Goal: Task Accomplishment & Management: Use online tool/utility

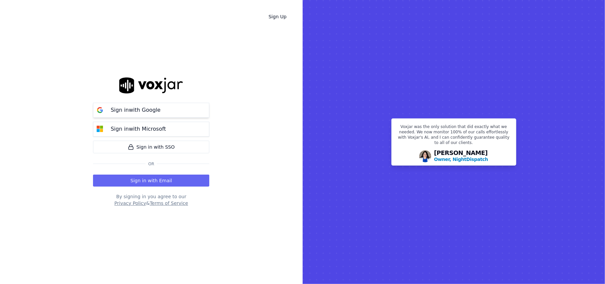
click at [150, 111] on p "Sign in with Google" at bounding box center [136, 110] width 50 height 8
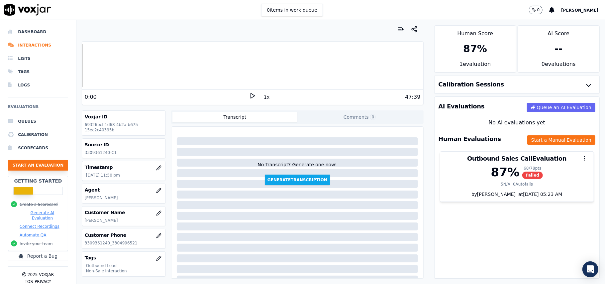
click at [53, 162] on button "Start an Evaluation" at bounding box center [38, 165] width 60 height 11
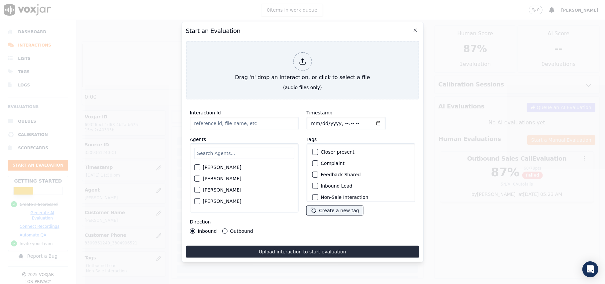
drag, startPoint x: 225, startPoint y: 128, endPoint x: 225, endPoint y: 124, distance: 3.7
click at [225, 128] on div "Interaction Id Agents Harry Roy Aaron Biswas Alex Akhtar Allen Alam Andrew Anwa…" at bounding box center [244, 171] width 117 height 133
click at [226, 120] on input "Interaction Id" at bounding box center [244, 123] width 109 height 13
paste input "183255"
type input "183255"
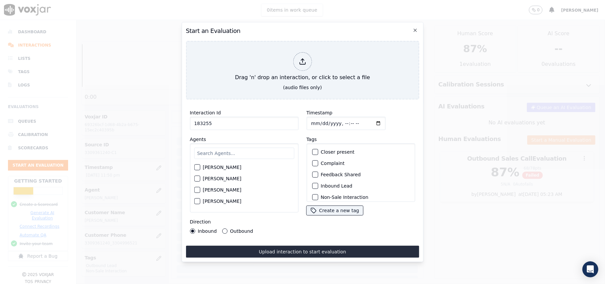
drag, startPoint x: 224, startPoint y: 121, endPoint x: 171, endPoint y: 120, distance: 52.9
click at [171, 283] on div "Start an Evaluation Drag 'n' drop an interaction, or click to select a file (au…" at bounding box center [302, 284] width 605 height 0
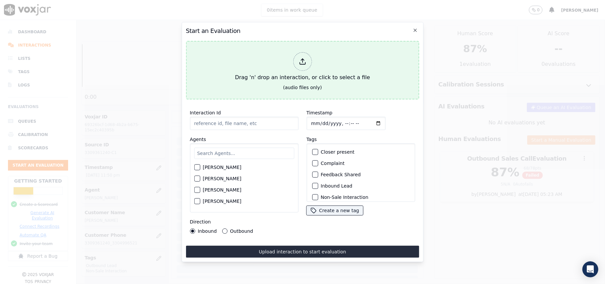
click at [302, 52] on div at bounding box center [302, 61] width 19 height 19
type input "20250815-183255_3807101810-all.mp3"
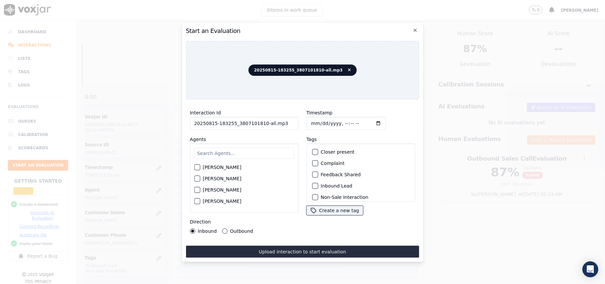
click at [320, 119] on input "Timestamp" at bounding box center [345, 123] width 79 height 13
type input "2025-08-15T14:52"
click at [216, 148] on input "text" at bounding box center [244, 153] width 100 height 11
type input "Jake"
click at [199, 167] on div "button" at bounding box center [196, 169] width 5 height 5
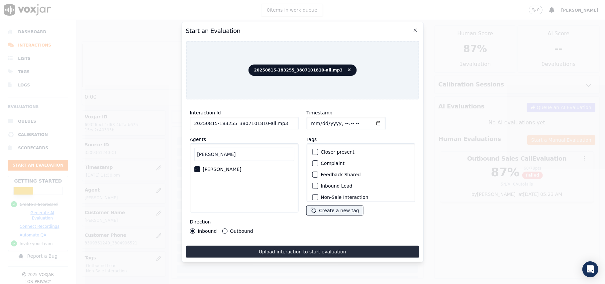
scroll to position [58, 0]
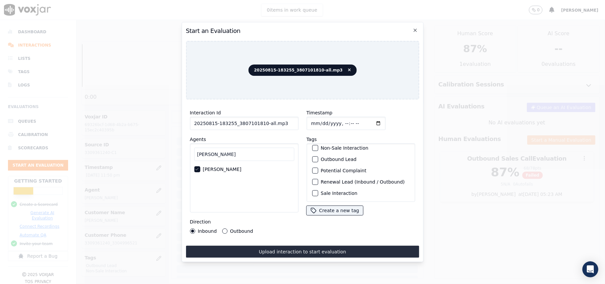
click at [315, 190] on button "Sale Interaction" at bounding box center [315, 193] width 6 height 6
click at [312, 157] on div "button" at bounding box center [314, 159] width 5 height 5
click at [222, 228] on button "Outbound" at bounding box center [224, 230] width 5 height 5
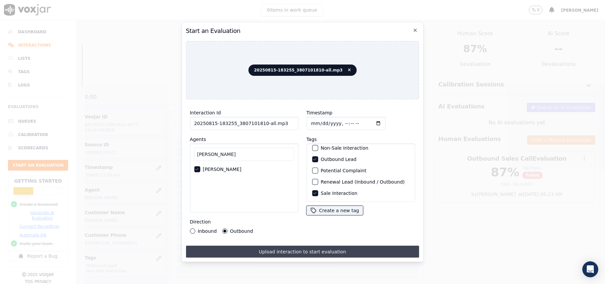
click at [260, 246] on button "Upload interaction to start evaluation" at bounding box center [302, 252] width 233 height 12
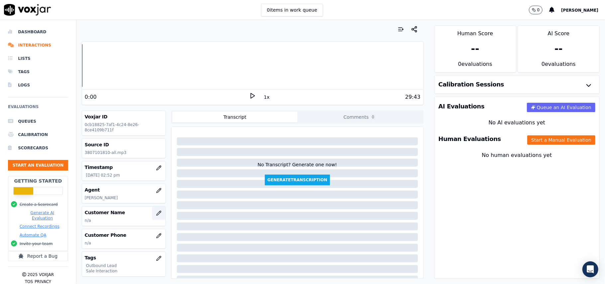
click at [156, 216] on icon "button" at bounding box center [158, 212] width 5 height 5
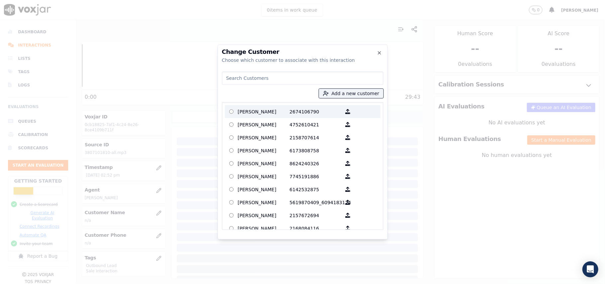
paste input "GANGA M BISWA"
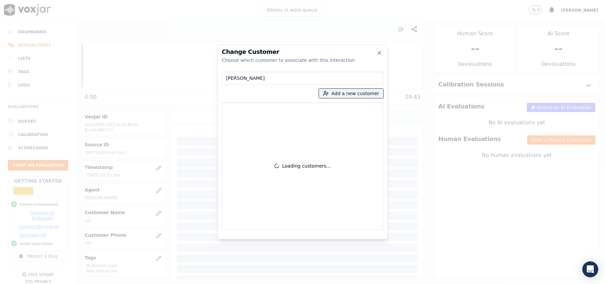
click at [228, 78] on input "GANGA M BISWA" at bounding box center [302, 77] width 161 height 13
type input "GANGA M BISWA"
click at [344, 92] on button "Add a new customer" at bounding box center [351, 93] width 64 height 9
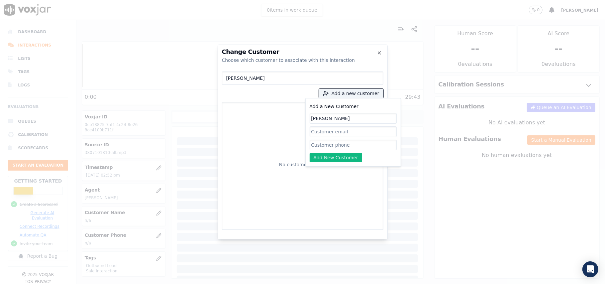
click at [315, 117] on input "GANGA M BISWA" at bounding box center [353, 118] width 87 height 11
click at [314, 119] on input "GANGA M BISWA" at bounding box center [353, 118] width 87 height 11
type input "GANGA M BISWA"
click at [313, 143] on input "Add a New Customer" at bounding box center [353, 145] width 87 height 11
paste input "3807101810"
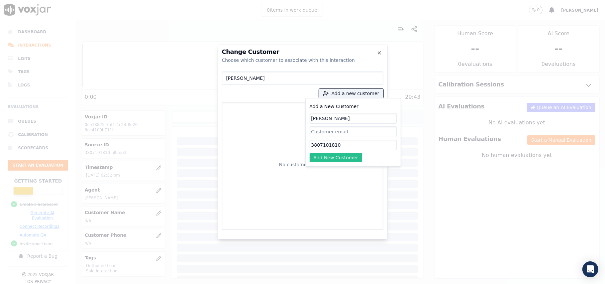
type input "3807101810"
click at [323, 155] on button "Add New Customer" at bounding box center [336, 157] width 53 height 9
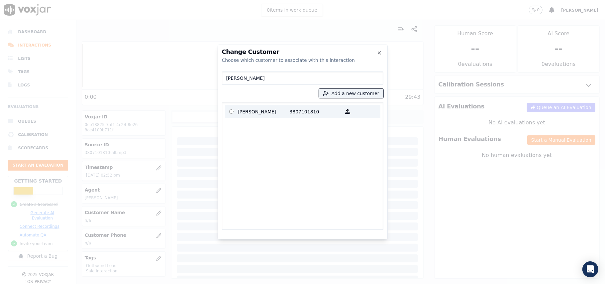
click at [285, 108] on p "GANGA M BISWA" at bounding box center [264, 111] width 52 height 10
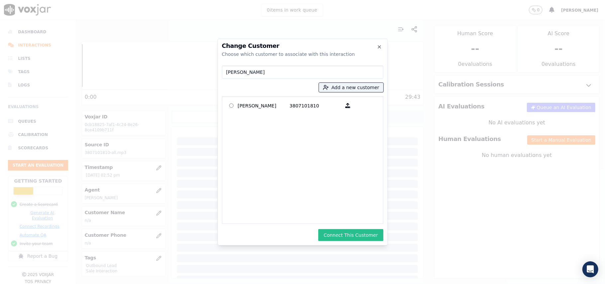
click at [367, 233] on button "Connect This Customer" at bounding box center [350, 235] width 65 height 12
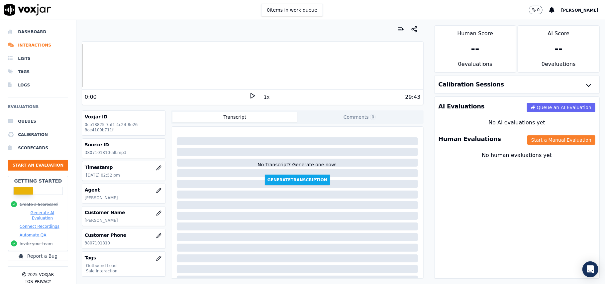
click at [536, 144] on button "Start a Manual Evaluation" at bounding box center [561, 139] width 68 height 9
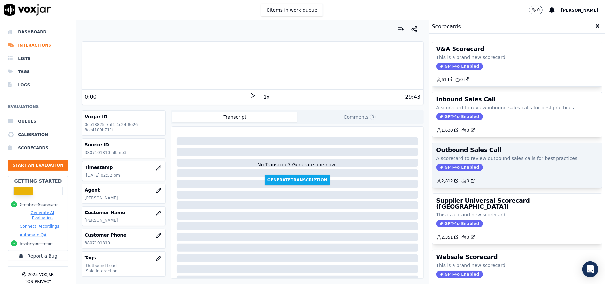
click at [440, 170] on span "GPT-4o Enabled" at bounding box center [459, 166] width 47 height 7
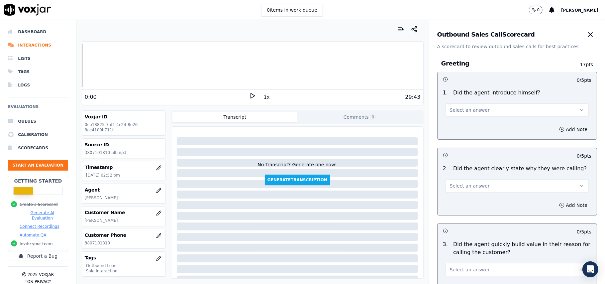
click at [474, 112] on span "Select an answer" at bounding box center [470, 110] width 40 height 7
click at [468, 128] on div "Yes" at bounding box center [503, 125] width 129 height 11
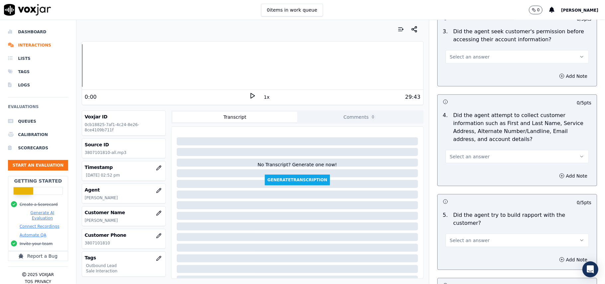
scroll to position [1658, 0]
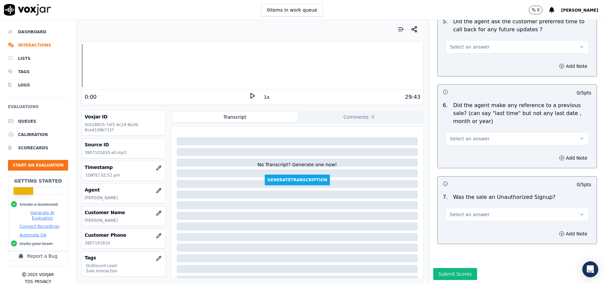
click at [471, 211] on span "Select an answer" at bounding box center [470, 214] width 40 height 7
click at [454, 219] on div "No" at bounding box center [503, 220] width 129 height 11
click at [459, 135] on span "Select an answer" at bounding box center [470, 138] width 40 height 7
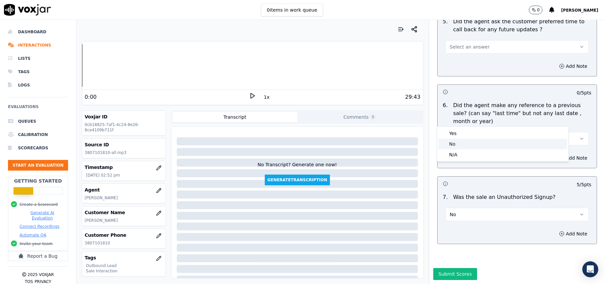
click at [458, 141] on div "No" at bounding box center [503, 144] width 129 height 11
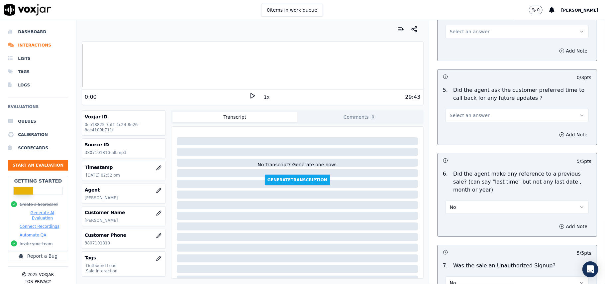
scroll to position [1569, 0]
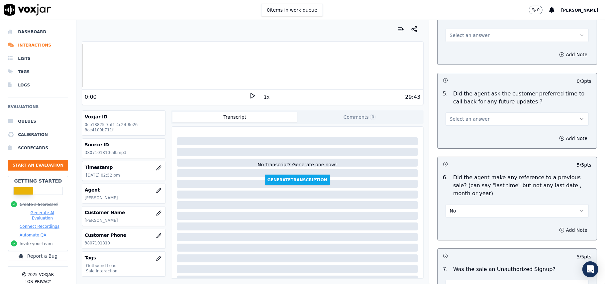
click at [470, 121] on button "Select an answer" at bounding box center [517, 118] width 143 height 13
click at [470, 129] on div "Yes" at bounding box center [503, 130] width 129 height 11
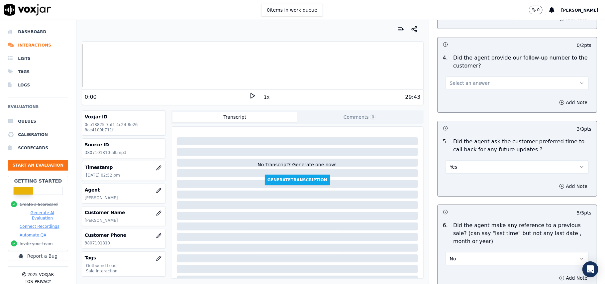
scroll to position [1480, 0]
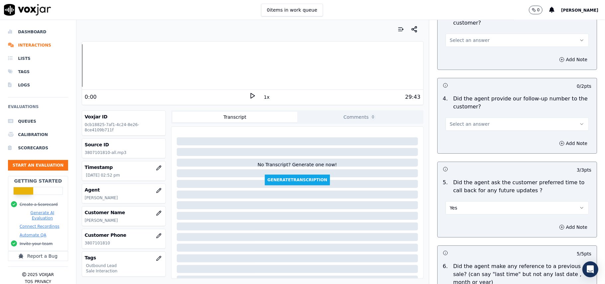
click at [472, 123] on span "Select an answer" at bounding box center [470, 124] width 40 height 7
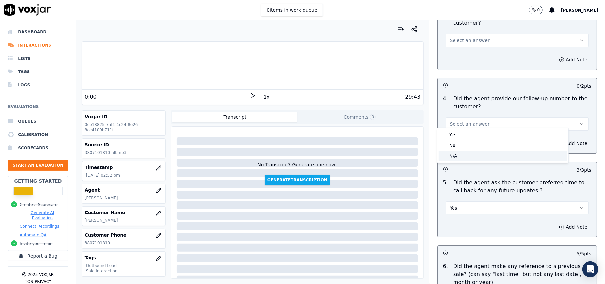
click at [465, 156] on div "N/A" at bounding box center [503, 156] width 129 height 11
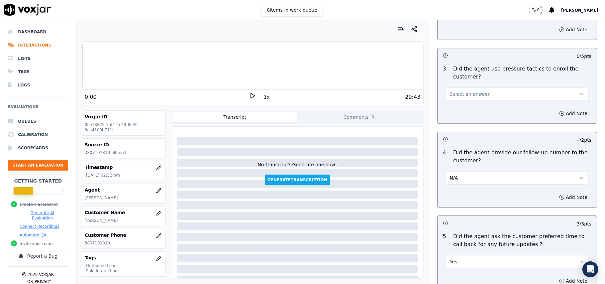
scroll to position [1303, 0]
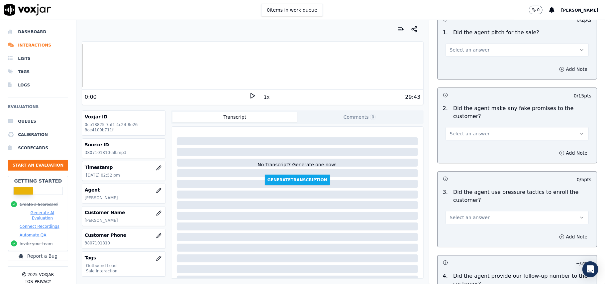
click at [459, 214] on span "Select an answer" at bounding box center [470, 217] width 40 height 7
click at [456, 236] on div "No" at bounding box center [503, 238] width 129 height 11
click at [467, 131] on span "Select an answer" at bounding box center [470, 133] width 40 height 7
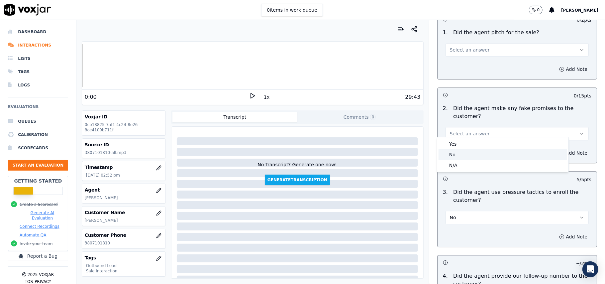
click at [460, 156] on div "No" at bounding box center [503, 154] width 129 height 11
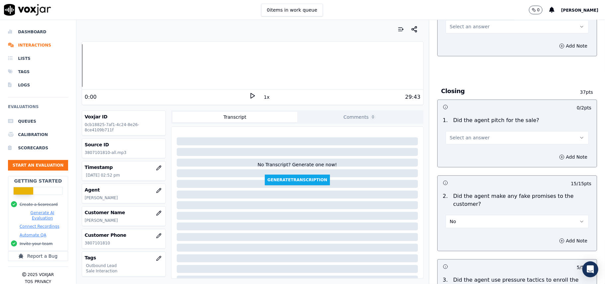
scroll to position [1214, 0]
click at [456, 135] on span "Select an answer" at bounding box center [470, 138] width 40 height 7
click at [454, 149] on div "Yes" at bounding box center [503, 148] width 129 height 11
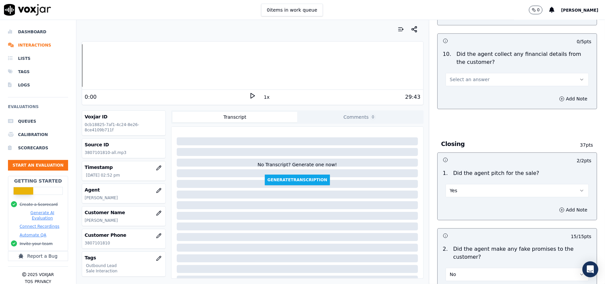
scroll to position [1126, 0]
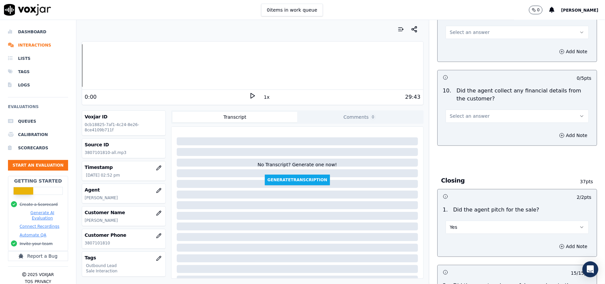
click at [468, 115] on button "Select an answer" at bounding box center [517, 115] width 143 height 13
click at [459, 132] on div "No" at bounding box center [503, 136] width 129 height 11
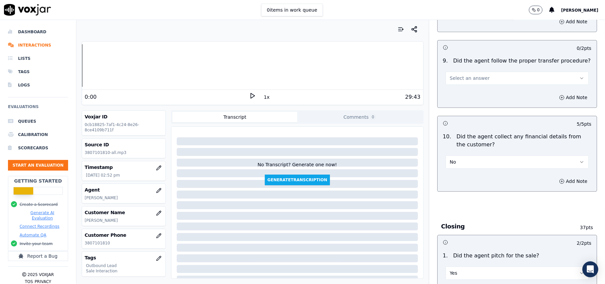
scroll to position [1037, 0]
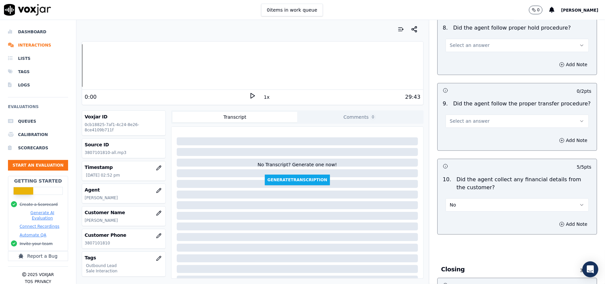
drag, startPoint x: 463, startPoint y: 112, endPoint x: 467, endPoint y: 119, distance: 7.9
click at [464, 114] on button "Select an answer" at bounding box center [517, 120] width 143 height 13
click at [469, 129] on div "Yes" at bounding box center [503, 130] width 129 height 11
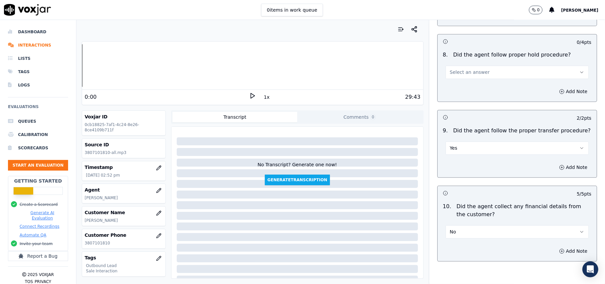
scroll to position [948, 0]
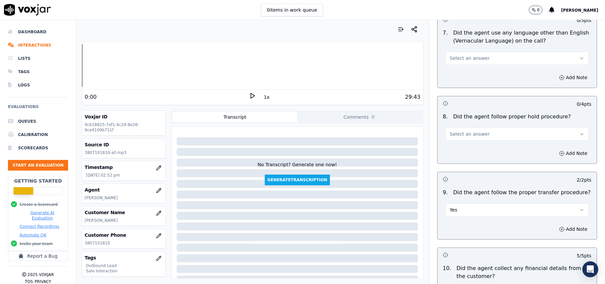
click at [475, 203] on button "Yes" at bounding box center [517, 209] width 143 height 13
click at [471, 241] on div "N/A" at bounding box center [503, 240] width 129 height 11
click at [467, 131] on span "Select an answer" at bounding box center [470, 134] width 40 height 7
click at [463, 139] on div "Yes" at bounding box center [503, 143] width 129 height 11
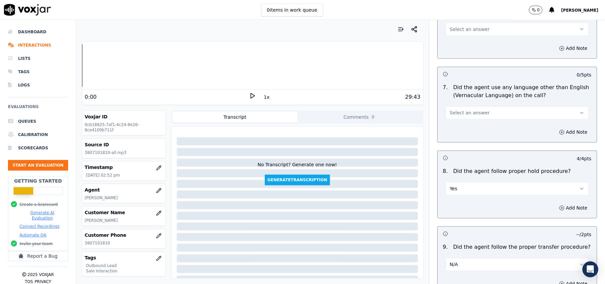
scroll to position [815, 0]
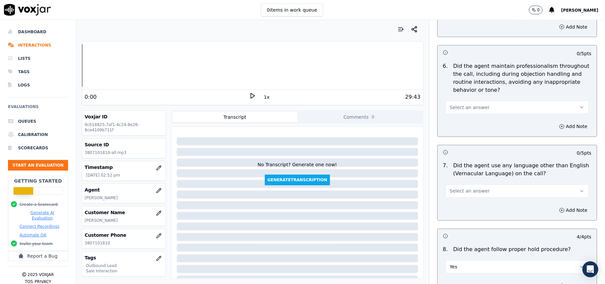
click at [465, 188] on span "Select an answer" at bounding box center [470, 191] width 40 height 7
click at [460, 207] on div "No" at bounding box center [503, 211] width 129 height 11
click at [479, 102] on button "Select an answer" at bounding box center [517, 107] width 143 height 13
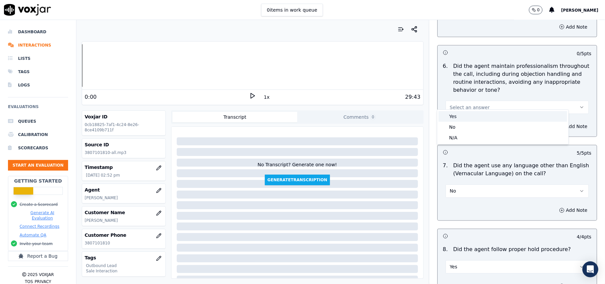
click at [467, 117] on div "Yes" at bounding box center [503, 116] width 129 height 11
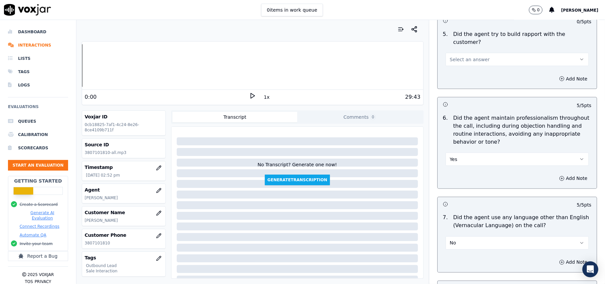
scroll to position [683, 0]
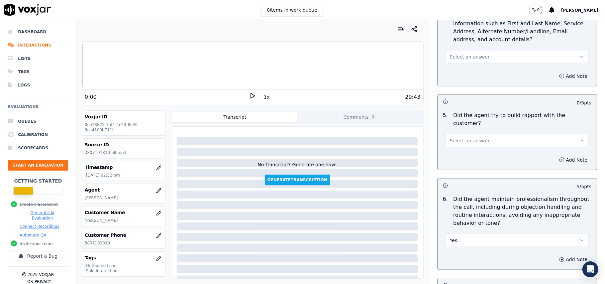
click at [466, 137] on span "Select an answer" at bounding box center [470, 140] width 40 height 7
click at [467, 150] on div "Yes" at bounding box center [503, 149] width 129 height 11
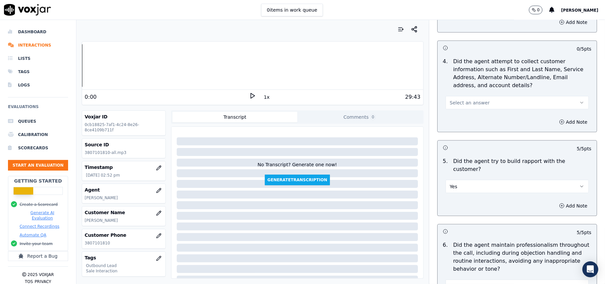
scroll to position [594, 0]
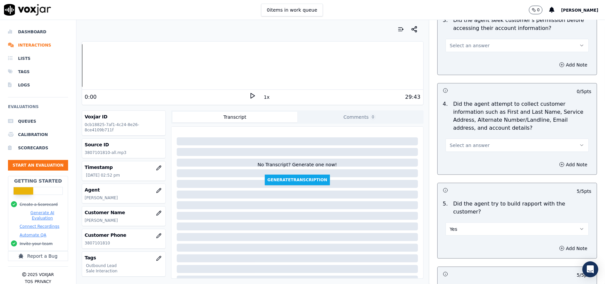
click at [483, 143] on button "Select an answer" at bounding box center [517, 145] width 143 height 13
click at [455, 173] on div "No" at bounding box center [503, 172] width 129 height 11
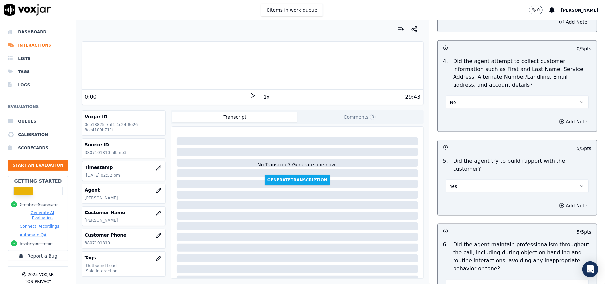
scroll to position [638, 0]
click at [472, 105] on button "No" at bounding box center [517, 100] width 143 height 13
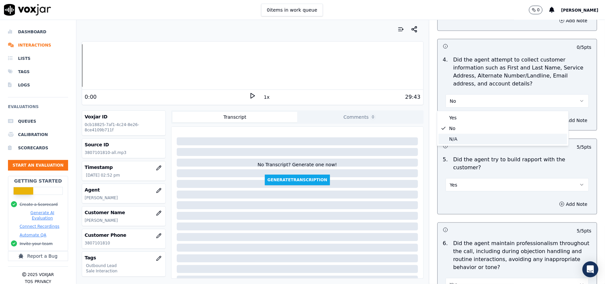
click at [467, 139] on div "N/A" at bounding box center [503, 139] width 129 height 11
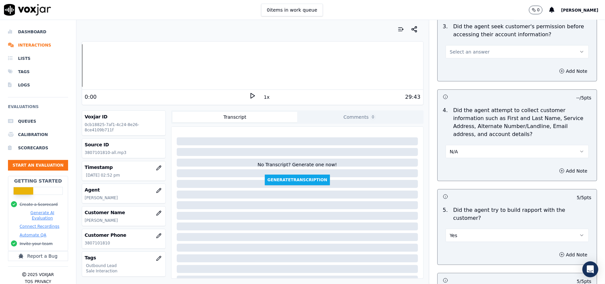
scroll to position [550, 0]
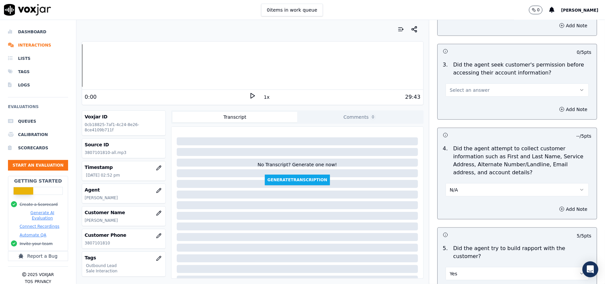
click at [462, 85] on button "Select an answer" at bounding box center [517, 89] width 143 height 13
click at [458, 107] on div "Yes" at bounding box center [503, 106] width 129 height 11
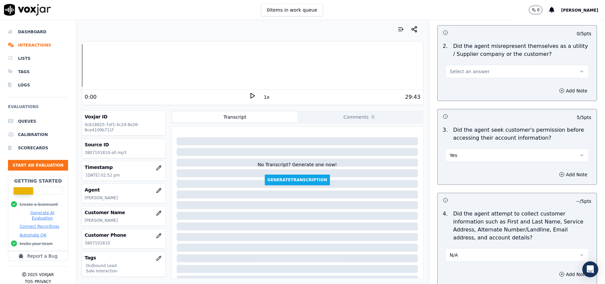
scroll to position [417, 0]
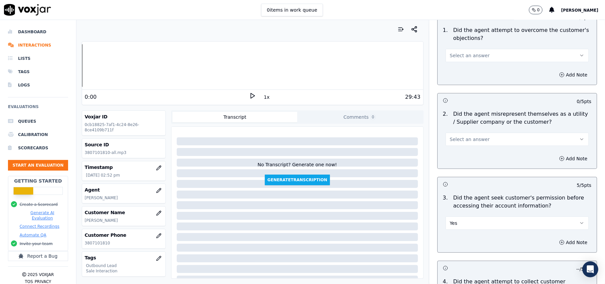
click at [476, 134] on button "Select an answer" at bounding box center [517, 139] width 143 height 13
click at [473, 165] on div "No" at bounding box center [503, 166] width 129 height 11
click at [499, 52] on button "Select an answer" at bounding box center [517, 55] width 143 height 13
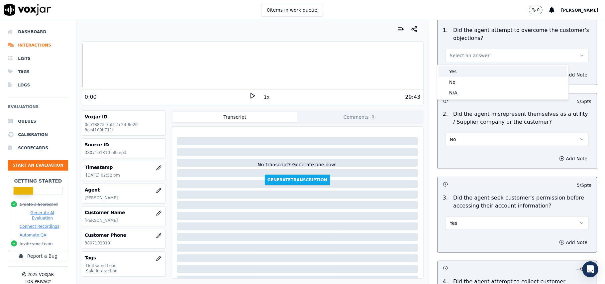
click at [492, 68] on div "Yes" at bounding box center [503, 71] width 129 height 11
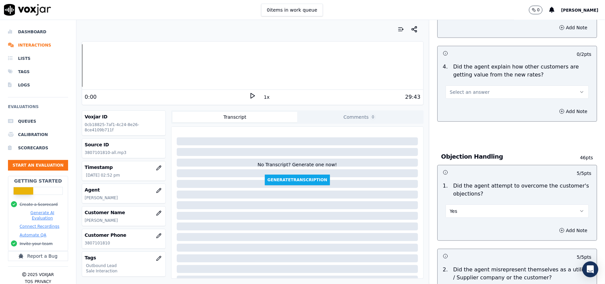
scroll to position [240, 0]
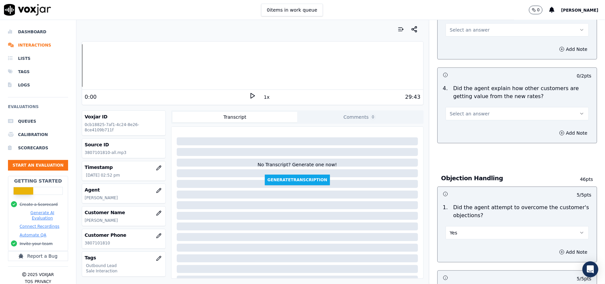
click at [494, 112] on button "Select an answer" at bounding box center [517, 113] width 143 height 13
click at [492, 127] on div "Yes" at bounding box center [503, 129] width 129 height 11
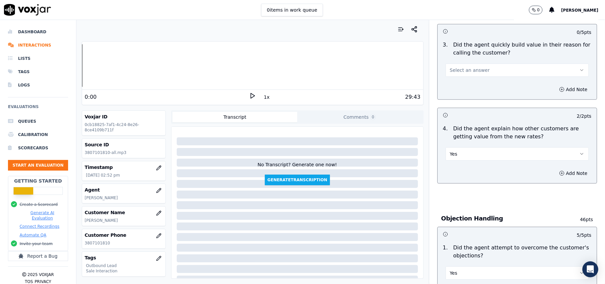
scroll to position [151, 0]
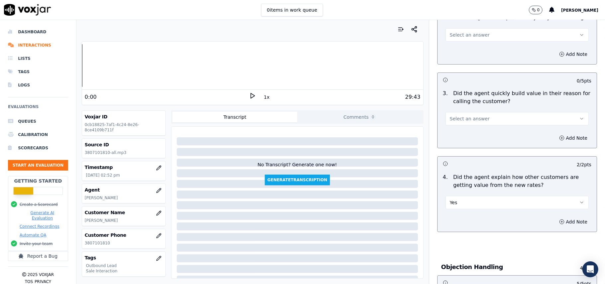
click at [487, 110] on div "Select an answer" at bounding box center [517, 115] width 154 height 20
click at [486, 116] on button "Select an answer" at bounding box center [517, 118] width 143 height 13
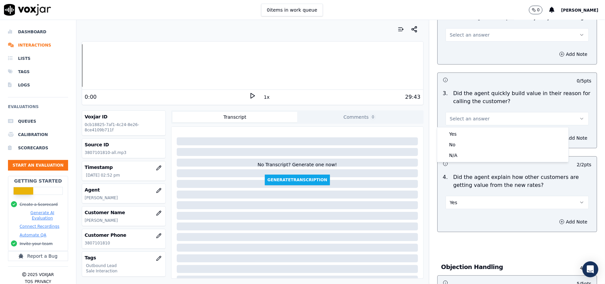
click at [480, 129] on div "Yes" at bounding box center [503, 134] width 129 height 11
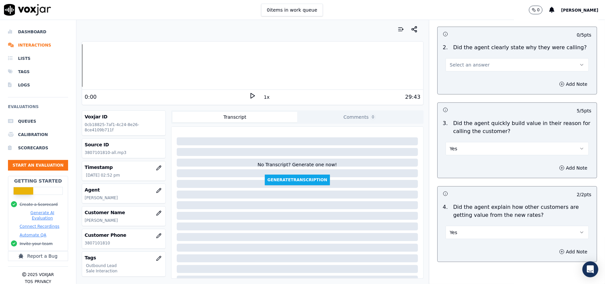
scroll to position [62, 0]
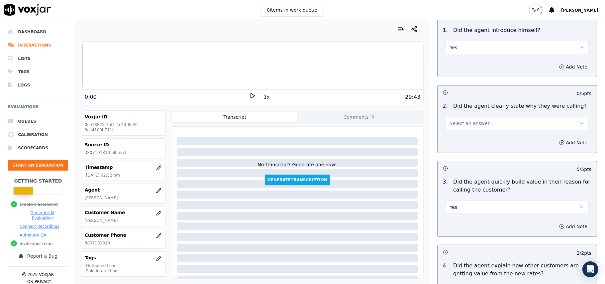
click at [480, 127] on button "Select an answer" at bounding box center [517, 123] width 143 height 13
click at [478, 140] on div "Yes" at bounding box center [503, 138] width 129 height 11
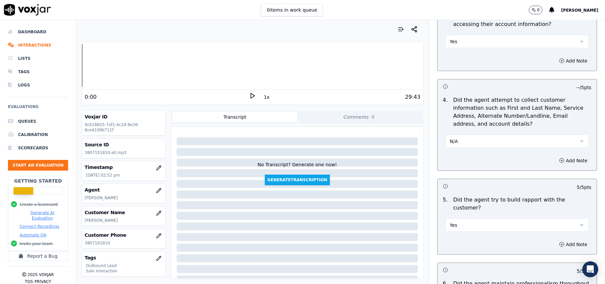
scroll to position [1658, 0]
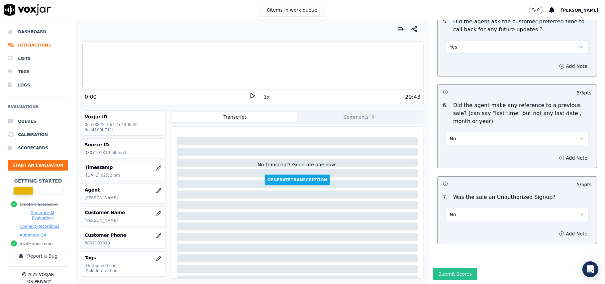
click at [445, 268] on button "Submit Scores" at bounding box center [455, 274] width 44 height 12
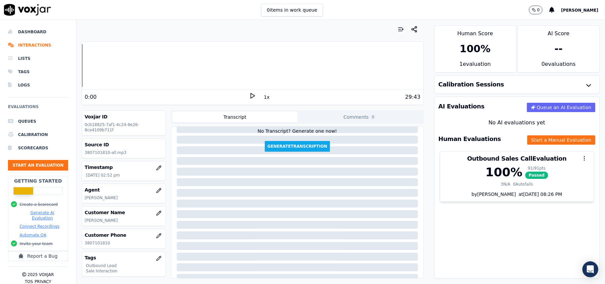
scroll to position [68, 0]
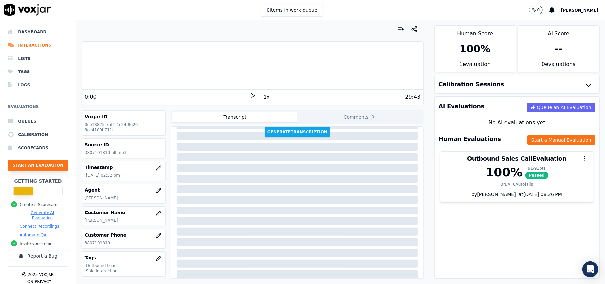
click at [44, 164] on button "Start an Evaluation" at bounding box center [38, 165] width 60 height 11
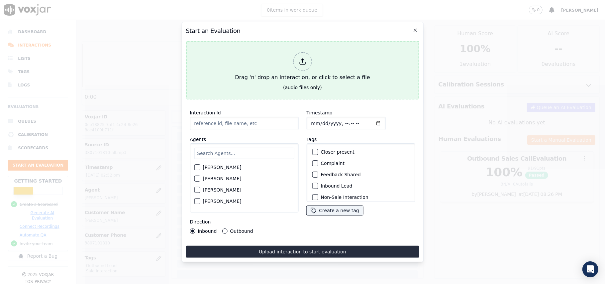
click at [301, 52] on div at bounding box center [302, 61] width 19 height 19
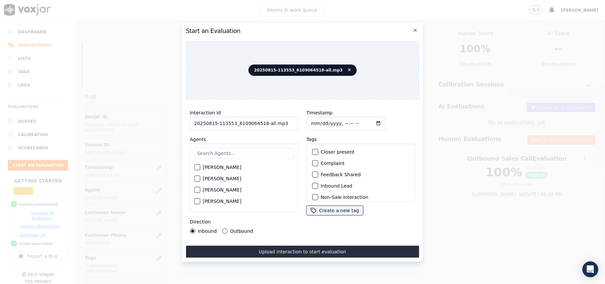
drag, startPoint x: 281, startPoint y: 122, endPoint x: 260, endPoint y: 120, distance: 21.0
click at [260, 120] on input "20250815-113553_6109064518-all.mp3" at bounding box center [244, 123] width 109 height 13
type input "20250815-113553_6109064518-C1"
click at [320, 118] on input "Timestamp" at bounding box center [345, 123] width 79 height 13
type input "2025-08-15T15:23"
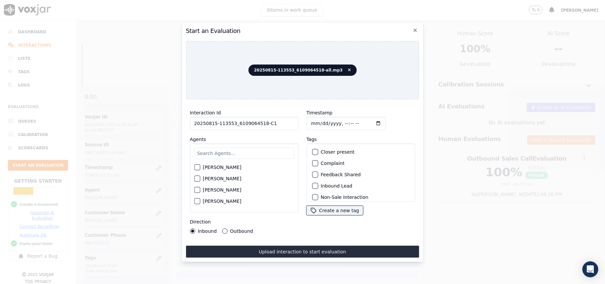
click at [223, 143] on div "Harry Roy Aaron Biswas Alex Akhtar Allen Alam Andrew Anwar Anna Das Annie Singh…" at bounding box center [244, 177] width 109 height 69
click at [223, 148] on input "text" at bounding box center [244, 153] width 100 height 11
type input "jake"
click at [197, 167] on div "button" at bounding box center [196, 169] width 5 height 5
click at [312, 185] on div "button" at bounding box center [314, 185] width 5 height 5
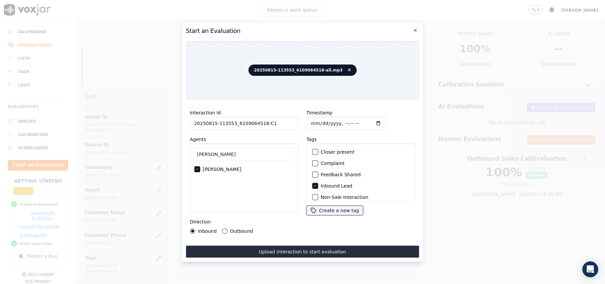
click at [312, 185] on div "button" at bounding box center [314, 185] width 5 height 5
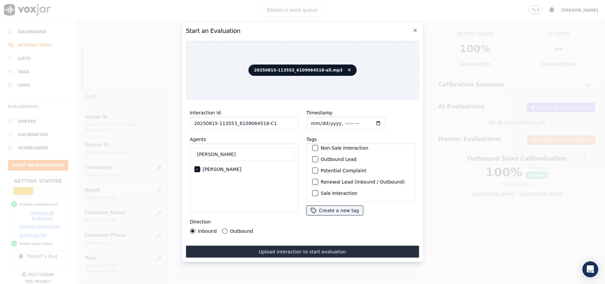
click at [316, 187] on div "Sale Interaction" at bounding box center [360, 192] width 103 height 11
click at [315, 156] on button "Outbound Lead" at bounding box center [315, 159] width 6 height 6
click at [312, 191] on div "button" at bounding box center [314, 193] width 5 height 5
click at [223, 228] on button "Outbound" at bounding box center [224, 230] width 5 height 5
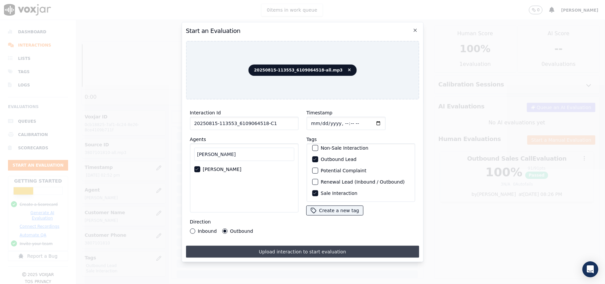
click at [291, 246] on button "Upload interaction to start evaluation" at bounding box center [302, 252] width 233 height 12
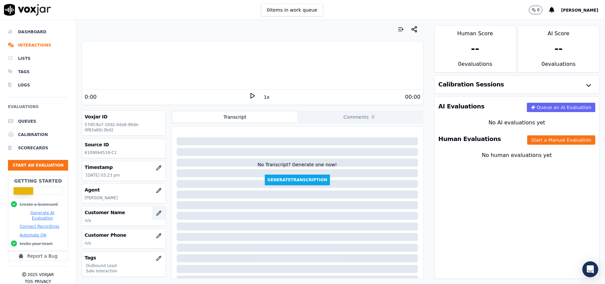
click at [156, 215] on icon "button" at bounding box center [158, 212] width 5 height 5
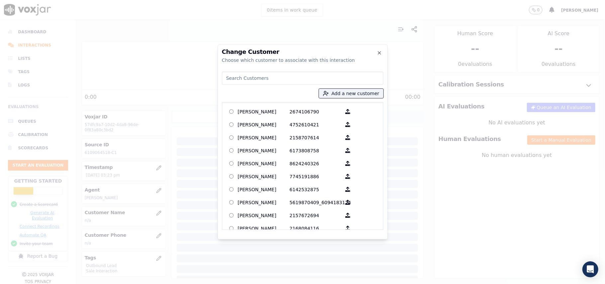
paste input "RAFI ASDOURIAN"
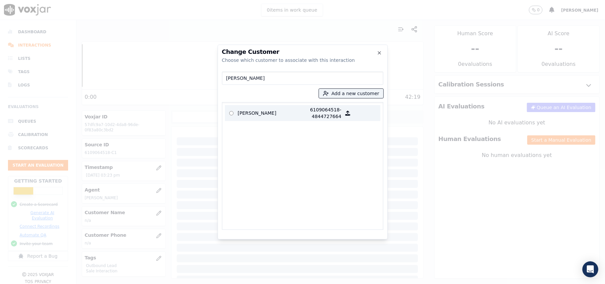
type input "RAFI ASDOURIAN"
click at [270, 114] on p "RAFI ASDOURIAN" at bounding box center [264, 112] width 52 height 13
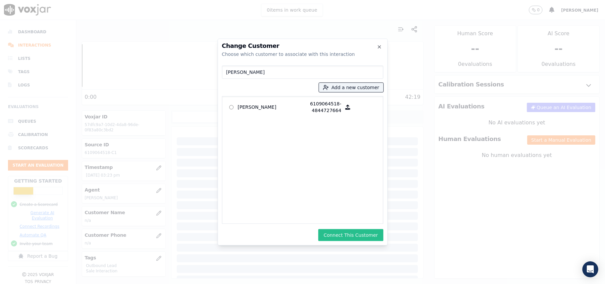
click at [343, 238] on button "Connect This Customer" at bounding box center [350, 235] width 65 height 12
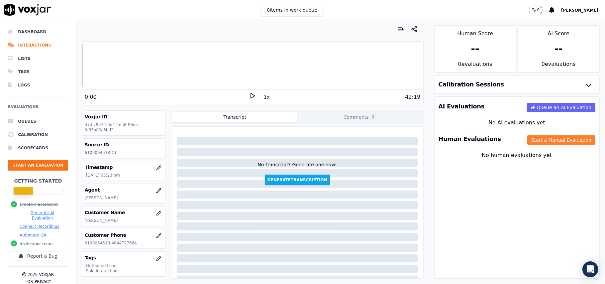
click at [527, 143] on button "Start a Manual Evaluation" at bounding box center [561, 139] width 68 height 9
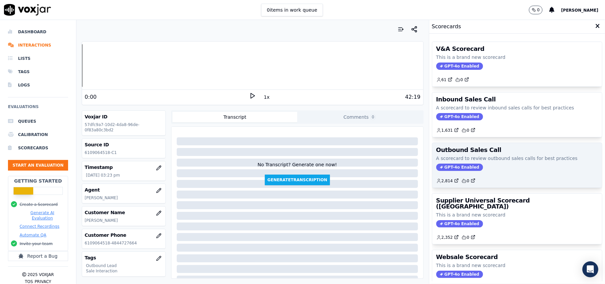
click at [436, 168] on span "GPT-4o Enabled" at bounding box center [459, 166] width 47 height 7
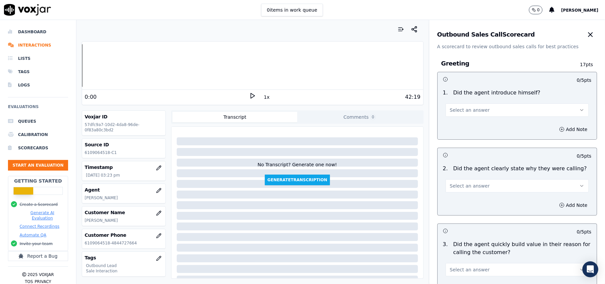
drag, startPoint x: 484, startPoint y: 107, endPoint x: 474, endPoint y: 116, distance: 13.4
click at [484, 107] on button "Select an answer" at bounding box center [517, 109] width 143 height 13
click at [467, 124] on div "Yes" at bounding box center [503, 125] width 129 height 11
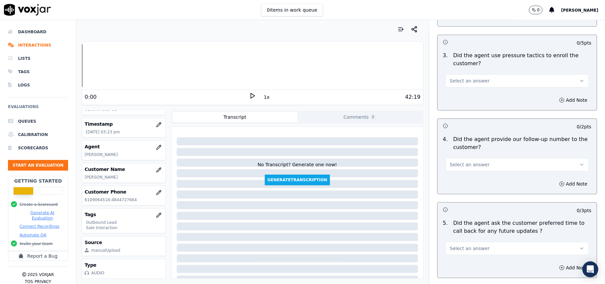
scroll to position [1658, 0]
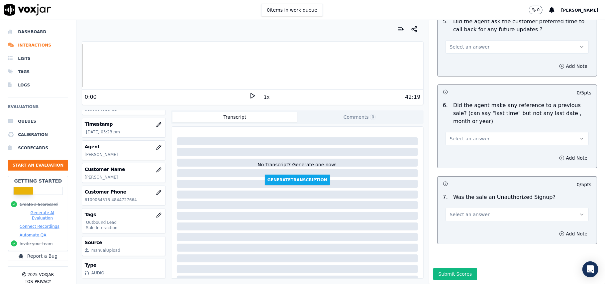
click at [483, 208] on button "Select an answer" at bounding box center [517, 214] width 143 height 13
click at [467, 218] on div "No" at bounding box center [503, 220] width 129 height 11
click at [500, 132] on button "Select an answer" at bounding box center [517, 138] width 143 height 13
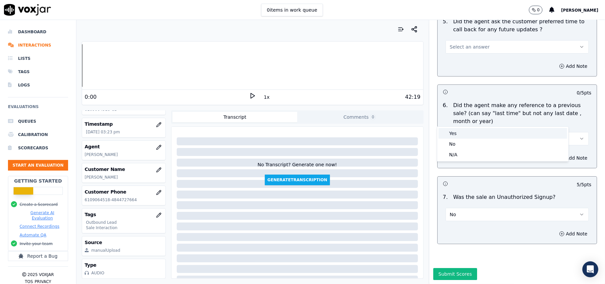
click at [467, 134] on div "Yes" at bounding box center [503, 133] width 129 height 11
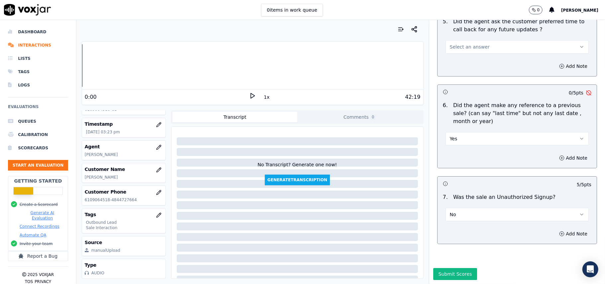
click at [457, 132] on button "Yes" at bounding box center [517, 138] width 143 height 13
click at [452, 144] on div "No" at bounding box center [503, 144] width 129 height 11
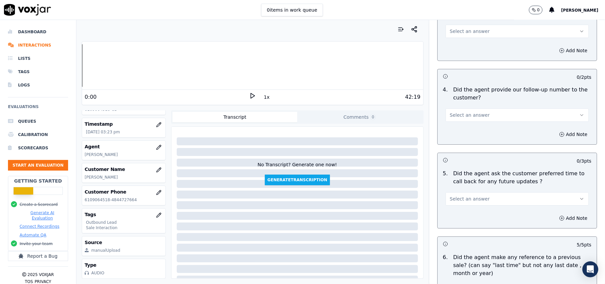
scroll to position [1480, 0]
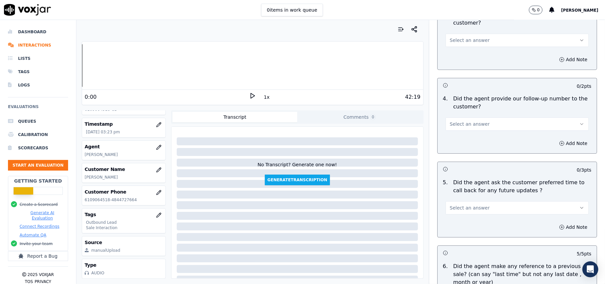
click at [458, 204] on span "Select an answer" at bounding box center [470, 207] width 40 height 7
click at [452, 227] on div "No" at bounding box center [503, 229] width 129 height 11
click at [451, 121] on span "Select an answer" at bounding box center [470, 124] width 40 height 7
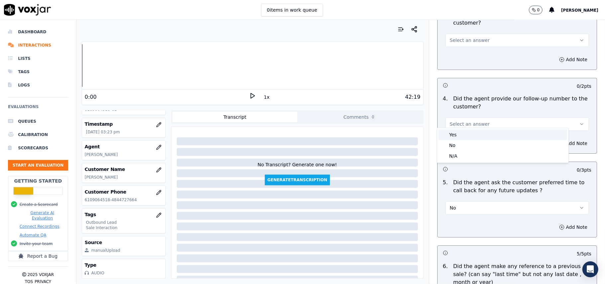
click at [456, 132] on div "Yes" at bounding box center [503, 134] width 129 height 11
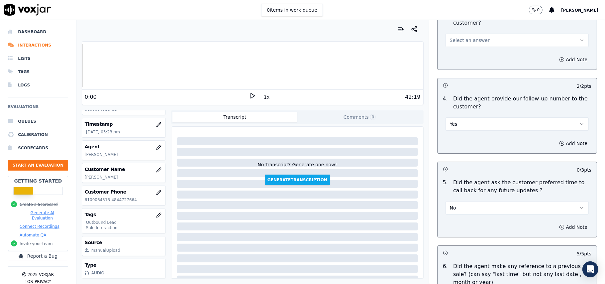
scroll to position [1347, 0]
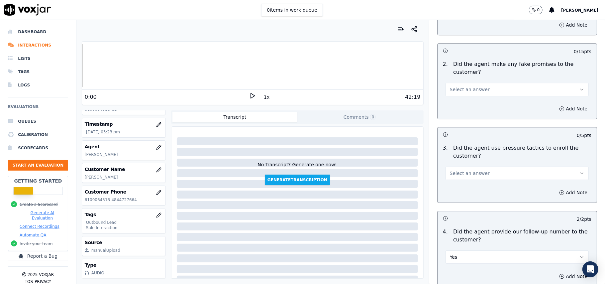
click at [458, 175] on button "Select an answer" at bounding box center [517, 172] width 143 height 13
click at [452, 189] on div "No" at bounding box center [503, 194] width 129 height 11
click at [455, 81] on div "Select an answer" at bounding box center [517, 88] width 143 height 15
click at [452, 86] on span "Select an answer" at bounding box center [470, 89] width 40 height 7
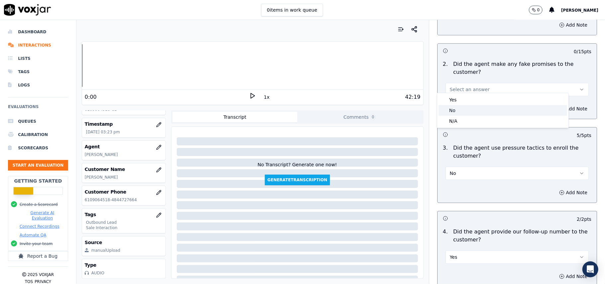
click at [450, 113] on div "No" at bounding box center [503, 110] width 129 height 11
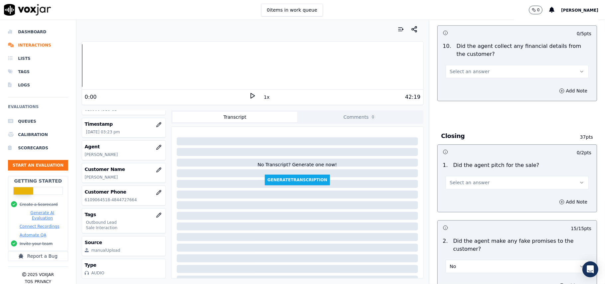
scroll to position [1170, 0]
click at [470, 180] on span "Select an answer" at bounding box center [470, 182] width 40 height 7
click at [459, 194] on div "Yes" at bounding box center [503, 193] width 129 height 11
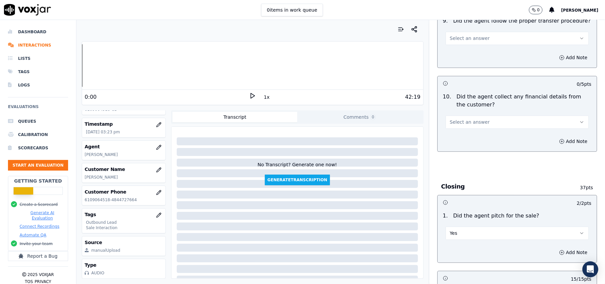
scroll to position [1081, 0]
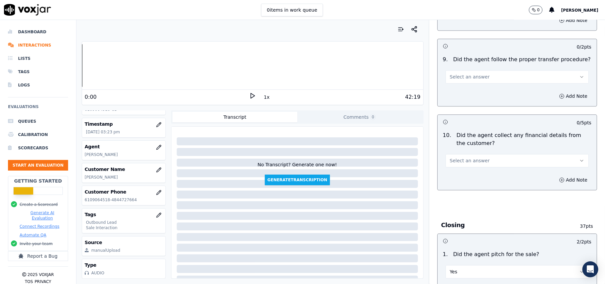
click at [463, 159] on button "Select an answer" at bounding box center [517, 160] width 143 height 13
click at [453, 182] on div "No" at bounding box center [503, 181] width 129 height 11
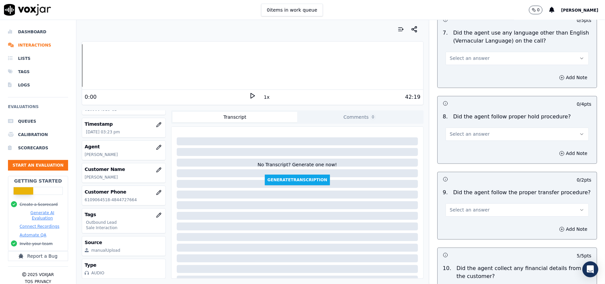
click at [457, 206] on span "Select an answer" at bounding box center [470, 209] width 40 height 7
drag, startPoint x: 450, startPoint y: 220, endPoint x: 455, endPoint y: 220, distance: 5.3
click at [450, 220] on div "Yes" at bounding box center [503, 219] width 129 height 11
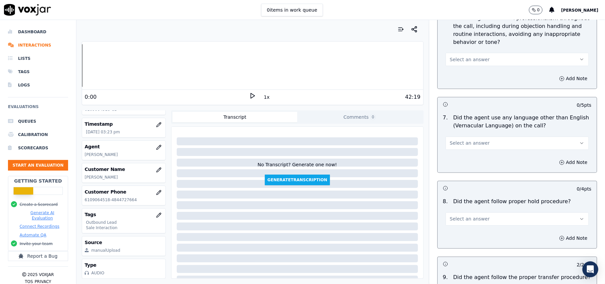
scroll to position [860, 0]
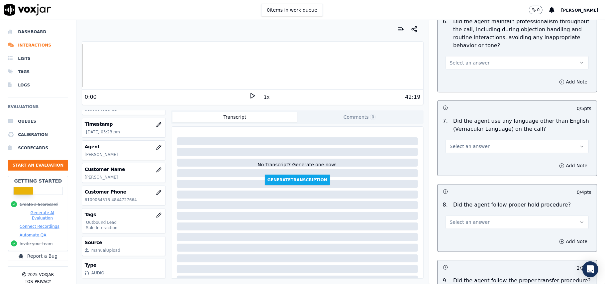
click at [468, 219] on span "Select an answer" at bounding box center [470, 222] width 40 height 7
click at [454, 227] on div "Yes" at bounding box center [503, 232] width 129 height 11
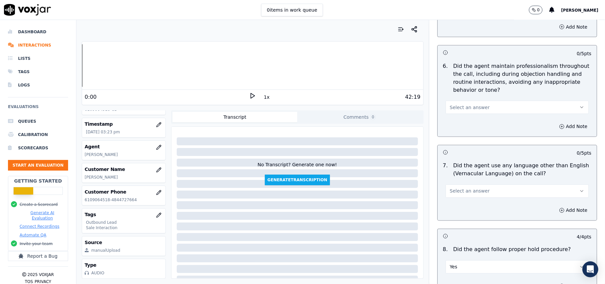
click at [458, 184] on button "Select an answer" at bounding box center [517, 190] width 143 height 13
drag, startPoint x: 448, startPoint y: 214, endPoint x: 456, endPoint y: 212, distance: 8.7
click at [448, 214] on div "No" at bounding box center [503, 211] width 129 height 11
click at [488, 107] on button "Select an answer" at bounding box center [517, 107] width 143 height 13
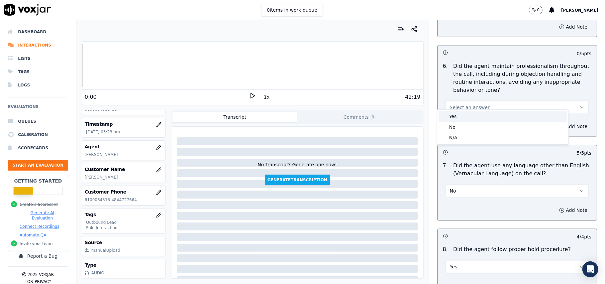
click at [473, 117] on div "Yes" at bounding box center [503, 116] width 129 height 11
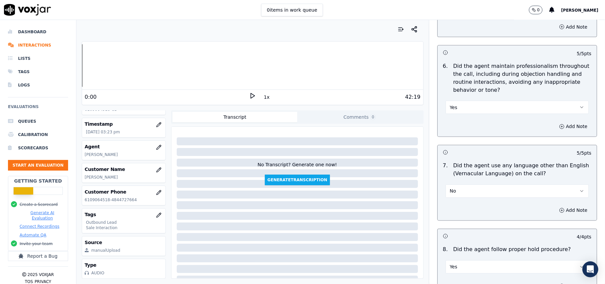
scroll to position [683, 0]
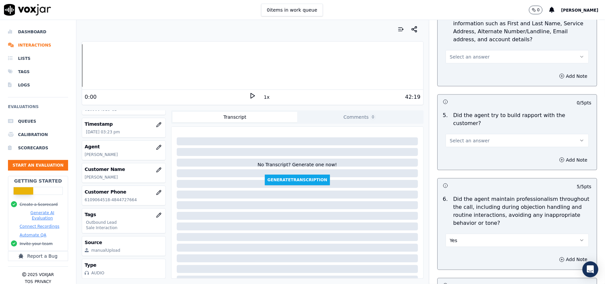
click at [480, 134] on button "Select an answer" at bounding box center [517, 140] width 143 height 13
click at [471, 150] on div "Yes" at bounding box center [503, 149] width 129 height 11
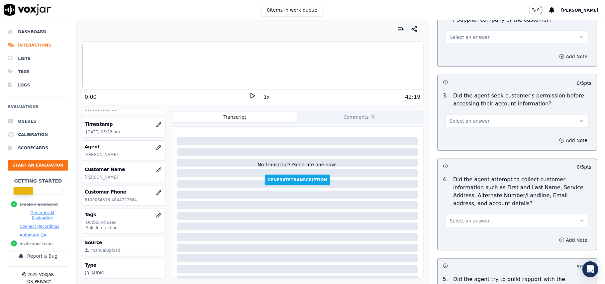
scroll to position [505, 0]
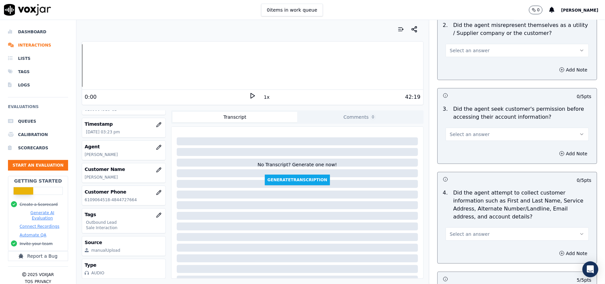
click at [479, 238] on button "Select an answer" at bounding box center [517, 233] width 143 height 13
click at [453, 270] on div "N/A" at bounding box center [503, 272] width 129 height 11
click at [465, 133] on span "Select an answer" at bounding box center [470, 134] width 40 height 7
click at [463, 150] on div "Yes" at bounding box center [503, 150] width 129 height 11
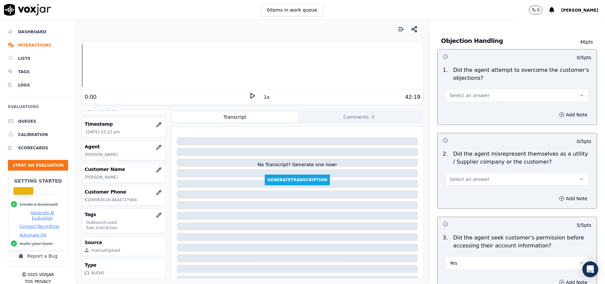
scroll to position [373, 0]
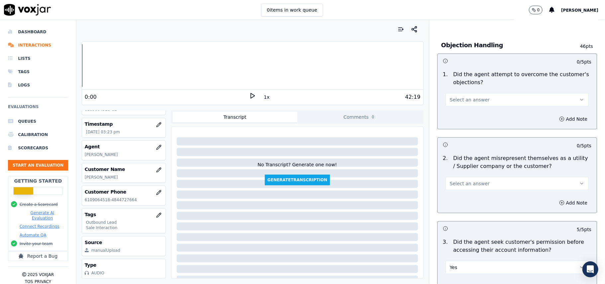
click at [462, 188] on button "Select an answer" at bounding box center [517, 183] width 143 height 13
click at [473, 202] on div "Yes" at bounding box center [503, 199] width 129 height 11
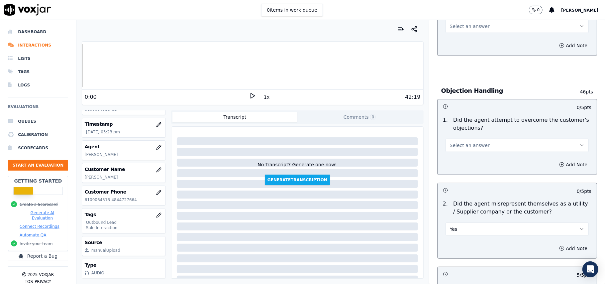
scroll to position [284, 0]
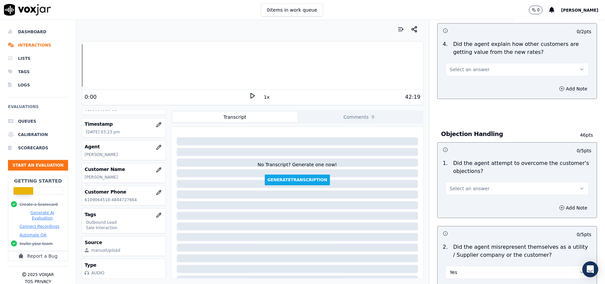
click at [466, 181] on div "Select an answer" at bounding box center [517, 185] width 154 height 20
click at [464, 189] on span "Select an answer" at bounding box center [470, 188] width 40 height 7
click at [460, 200] on div "Yes" at bounding box center [503, 204] width 129 height 11
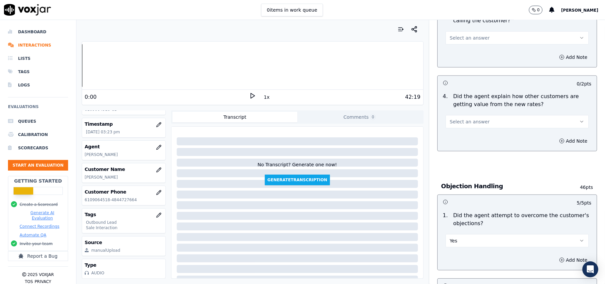
scroll to position [151, 0]
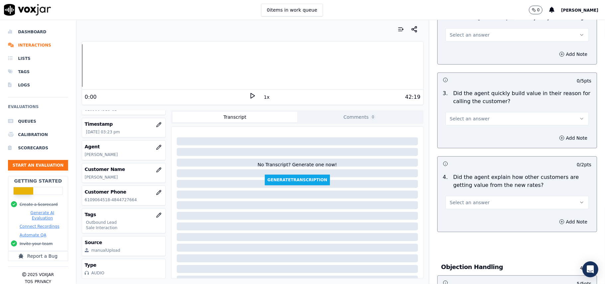
click at [474, 205] on span "Select an answer" at bounding box center [470, 202] width 40 height 7
click at [459, 231] on div "No" at bounding box center [503, 228] width 129 height 11
click at [484, 200] on button "No" at bounding box center [517, 202] width 143 height 13
click at [462, 217] on div "Yes" at bounding box center [503, 218] width 129 height 11
click at [475, 123] on button "Select an answer" at bounding box center [517, 118] width 143 height 13
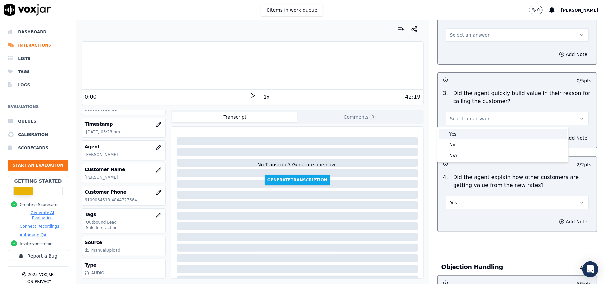
click at [465, 137] on div "Yes" at bounding box center [503, 134] width 129 height 11
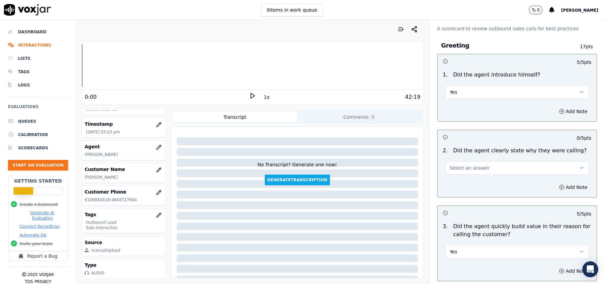
click at [462, 163] on button "Select an answer" at bounding box center [517, 167] width 143 height 13
click at [455, 179] on div "Yes" at bounding box center [503, 183] width 129 height 11
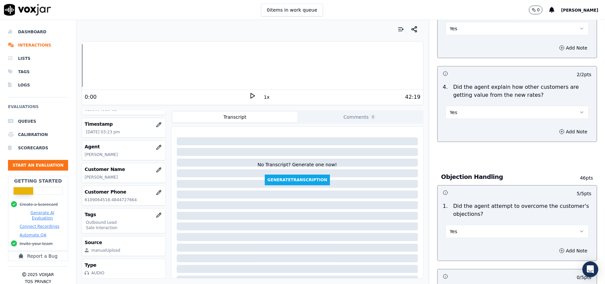
drag, startPoint x: 585, startPoint y: 60, endPoint x: 581, endPoint y: 261, distance: 201.1
click at [579, 283] on html "0 items in work queue 0 Payal Roy Dashboard Interactions Lists Tags Logs Evalua…" at bounding box center [302, 142] width 605 height 284
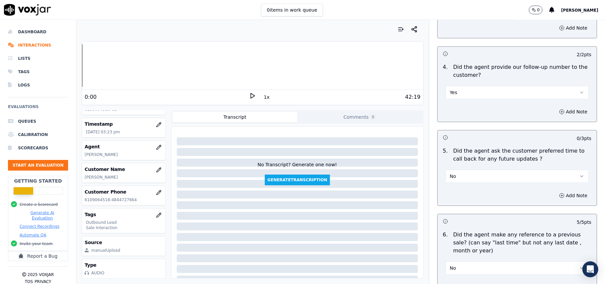
scroll to position [1658, 0]
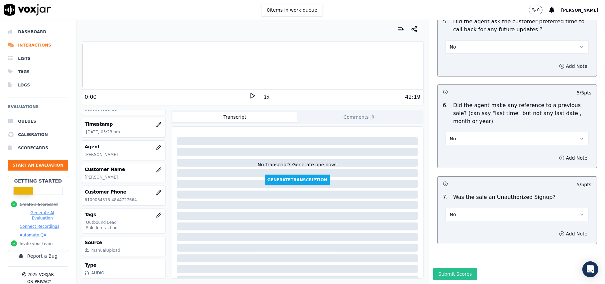
click at [455, 268] on button "Submit Scores" at bounding box center [455, 274] width 44 height 12
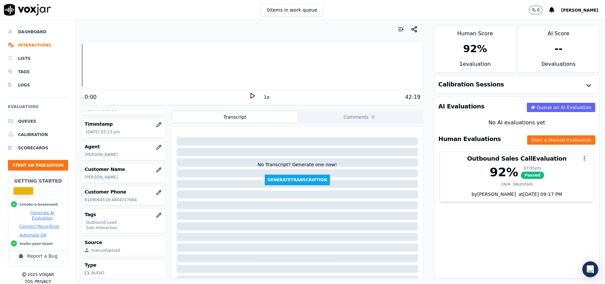
click at [489, 227] on div "AI Evaluations Queue an AI Evaluation No AI evaluations yet Human Evaluations S…" at bounding box center [516, 187] width 165 height 182
click at [38, 167] on button "Start an Evaluation" at bounding box center [38, 165] width 60 height 11
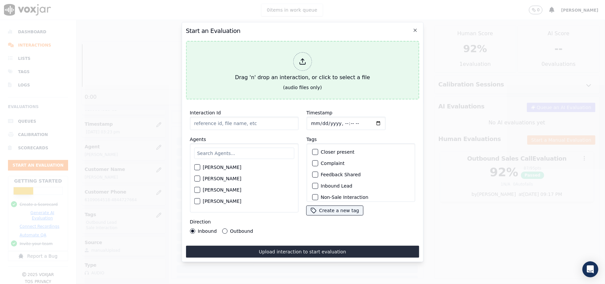
click at [302, 62] on div at bounding box center [302, 61] width 19 height 19
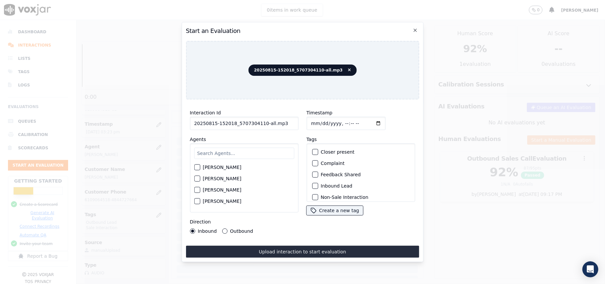
drag, startPoint x: 290, startPoint y: 122, endPoint x: 261, endPoint y: 122, distance: 28.9
click at [261, 122] on input "20250815-152018_5707304110-all.mp3" at bounding box center [244, 123] width 109 height 13
type input "20250815-152018_5707304110-C1"
click at [319, 121] on input "Timestamp" at bounding box center [345, 123] width 79 height 13
type input "2025-08-15T15:53"
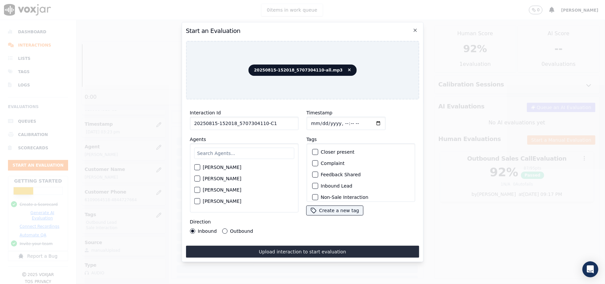
click at [258, 148] on input "text" at bounding box center [244, 153] width 100 height 11
paste input "Edward"
type input "Edward"
click at [197, 167] on div "button" at bounding box center [196, 169] width 5 height 5
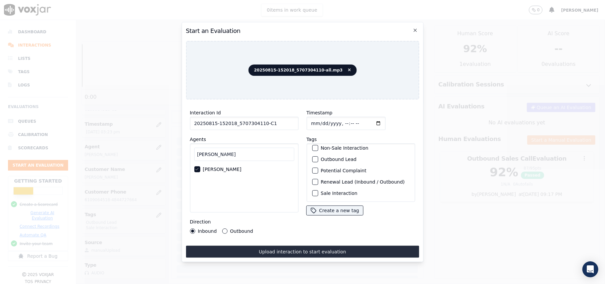
scroll to position [58, 0]
click at [312, 191] on div "button" at bounding box center [314, 193] width 5 height 5
click at [312, 157] on div "button" at bounding box center [314, 159] width 5 height 5
click at [224, 228] on button "Outbound" at bounding box center [224, 230] width 5 height 5
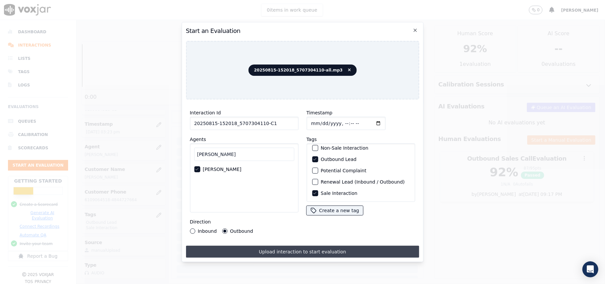
click at [276, 248] on button "Upload interaction to start evaluation" at bounding box center [302, 252] width 233 height 12
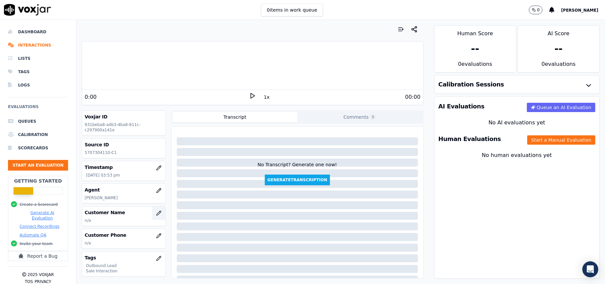
click at [157, 214] on icon "button" at bounding box center [159, 213] width 4 height 4
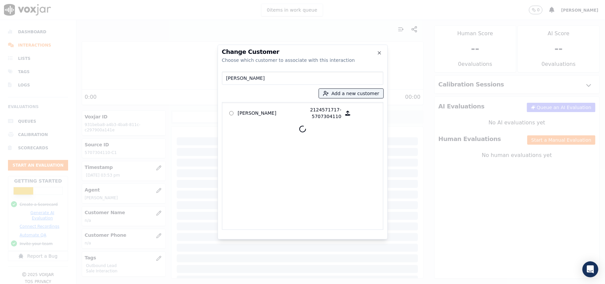
click at [227, 80] on input "LUZ MERCADO" at bounding box center [302, 77] width 161 height 13
type input "LUZ MERCADO"
click at [268, 116] on p "LUZ MERCADO" at bounding box center [264, 112] width 52 height 13
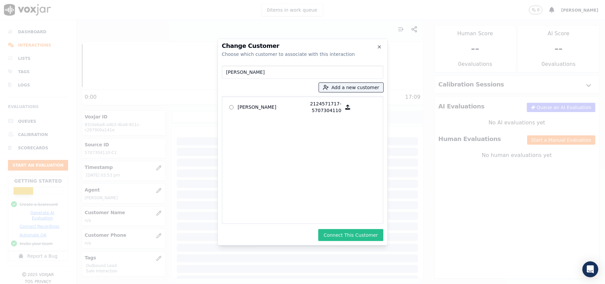
click at [341, 235] on button "Connect This Customer" at bounding box center [350, 235] width 65 height 12
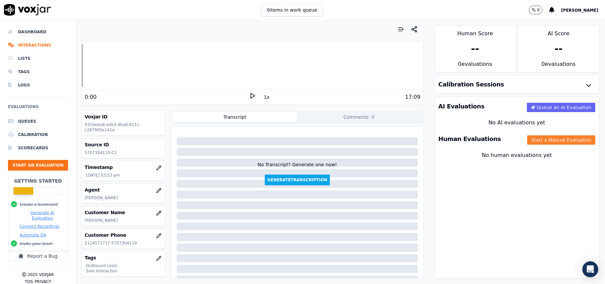
click at [537, 140] on button "Start a Manual Evaluation" at bounding box center [561, 139] width 68 height 9
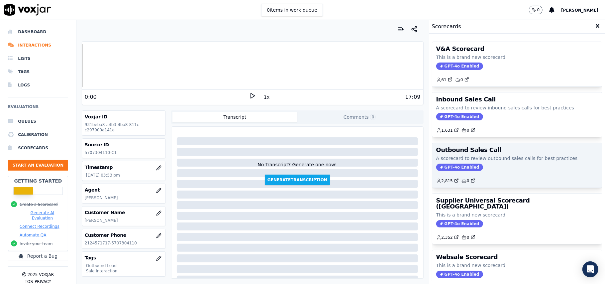
click at [445, 166] on span "GPT-4o Enabled" at bounding box center [459, 166] width 47 height 7
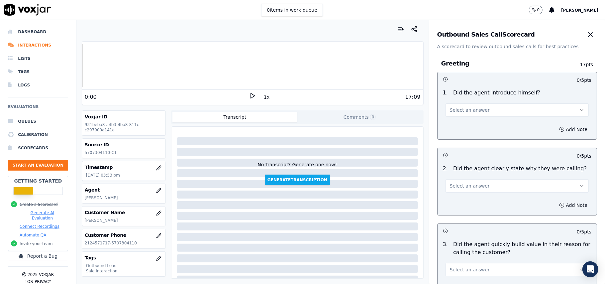
scroll to position [474, 0]
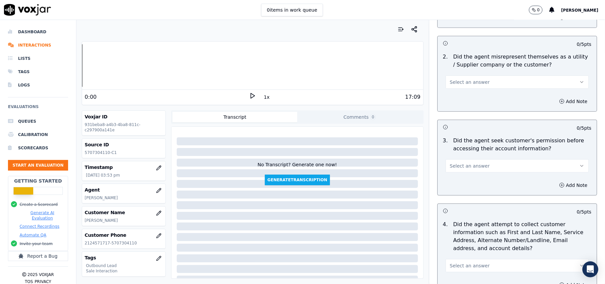
click at [487, 169] on button "Select an answer" at bounding box center [517, 165] width 143 height 13
click at [462, 194] on div "No" at bounding box center [503, 192] width 129 height 11
click at [555, 186] on button "Add Note" at bounding box center [573, 184] width 36 height 9
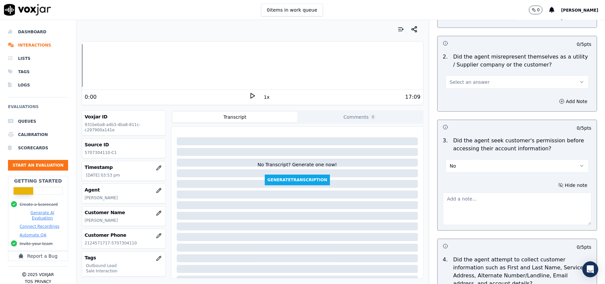
click at [468, 206] on textarea at bounding box center [517, 208] width 149 height 33
paste textarea "@03:42 – The agent did not obtain the customer’s permission before accessing he…"
click at [443, 200] on textarea "@03:42 – The agent did not obtain the customer’s permission before accessing he…" at bounding box center [517, 208] width 149 height 33
click at [443, 203] on textarea "@03:42 – The agent did not obtain the customer’s permission before accessing he…" at bounding box center [517, 208] width 149 height 33
click at [443, 202] on textarea "@03:42 – The agent did not obtain the customer’s permission before accessing he…" at bounding box center [517, 208] width 149 height 33
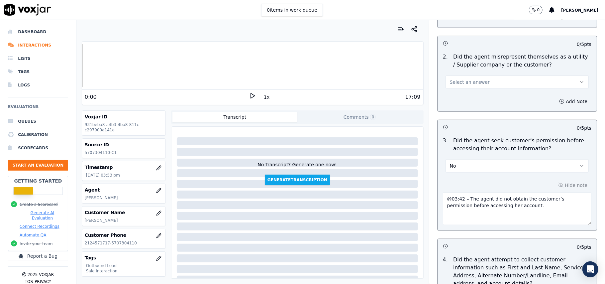
click at [460, 193] on div "@03:42 – The agent did not obtain the customer’s permission before accessing he…" at bounding box center [517, 207] width 149 height 35
click at [453, 197] on textarea "@03:42 – The agent did not obtain the customer’s permission before accessing he…" at bounding box center [517, 208] width 149 height 33
paste textarea "Call ID: 152018"
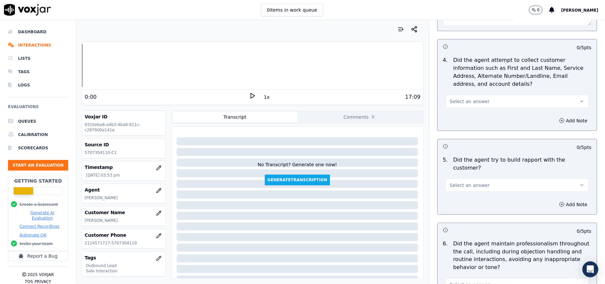
scroll to position [1693, 0]
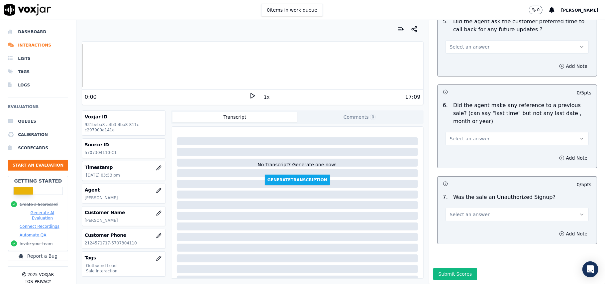
type textarea "Call ID: 152018 @03:42 – The agent did not obtain the customer’s permission bef…"
click at [487, 208] on button "Select an answer" at bounding box center [517, 214] width 143 height 13
click at [459, 221] on div "No" at bounding box center [503, 220] width 129 height 11
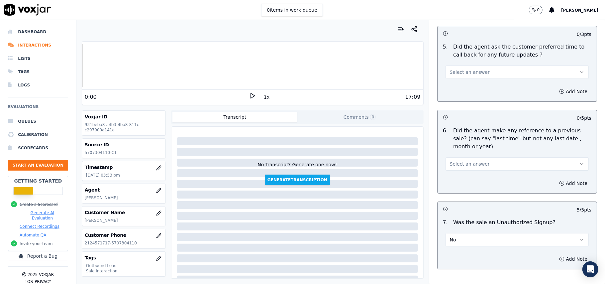
scroll to position [1604, 0]
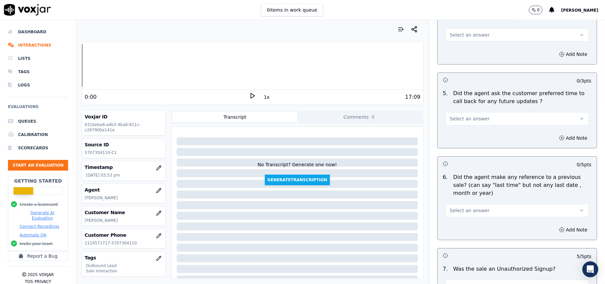
click at [464, 209] on span "Select an answer" at bounding box center [470, 210] width 40 height 7
click at [458, 229] on div "No" at bounding box center [503, 232] width 129 height 11
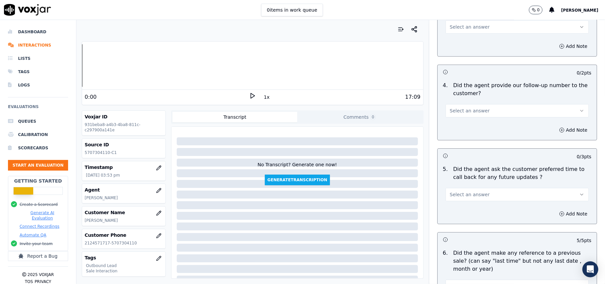
scroll to position [1471, 0]
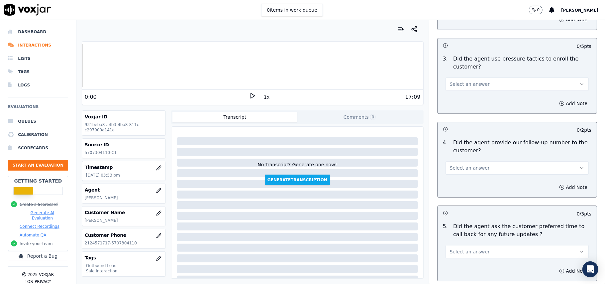
click at [468, 245] on button "Select an answer" at bounding box center [517, 251] width 143 height 13
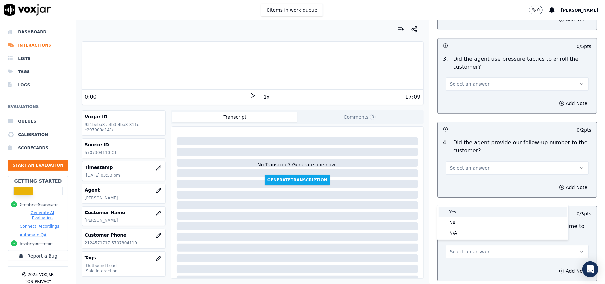
click at [467, 214] on div "Yes" at bounding box center [503, 211] width 129 height 11
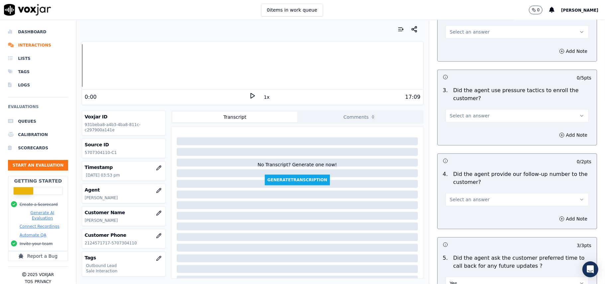
scroll to position [1427, 0]
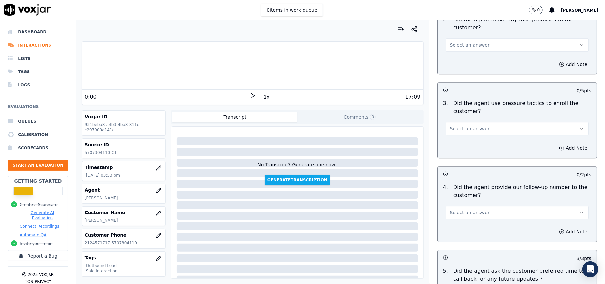
click at [462, 209] on span "Select an answer" at bounding box center [470, 212] width 40 height 7
click at [455, 225] on div "Yes" at bounding box center [503, 223] width 129 height 11
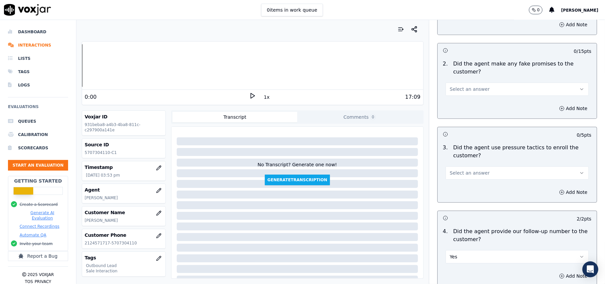
click at [450, 169] on span "Select an answer" at bounding box center [470, 172] width 40 height 7
click at [453, 191] on div "No" at bounding box center [503, 194] width 129 height 11
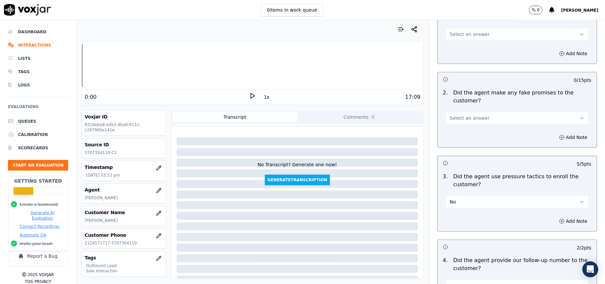
scroll to position [1339, 0]
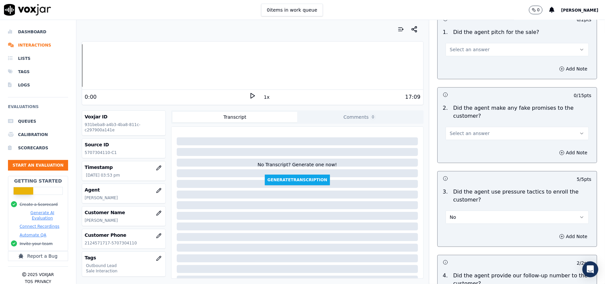
click at [458, 130] on span "Select an answer" at bounding box center [470, 133] width 40 height 7
click at [459, 157] on div "No" at bounding box center [503, 154] width 129 height 11
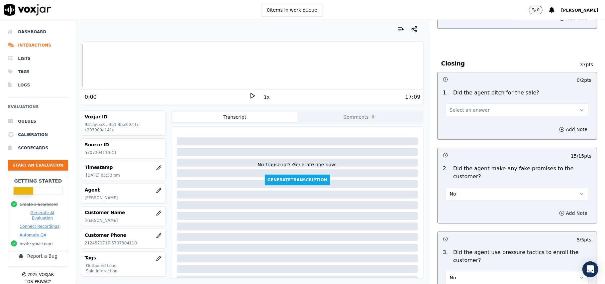
scroll to position [1250, 0]
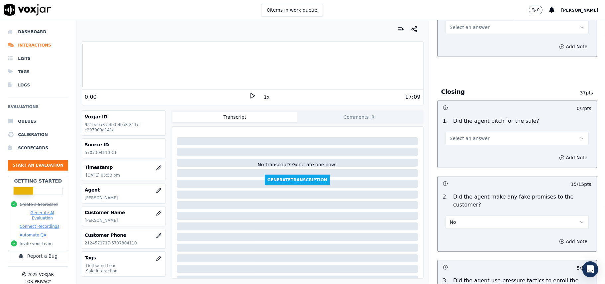
click at [467, 135] on span "Select an answer" at bounding box center [470, 138] width 40 height 7
click at [466, 148] on div "Yes" at bounding box center [503, 148] width 129 height 11
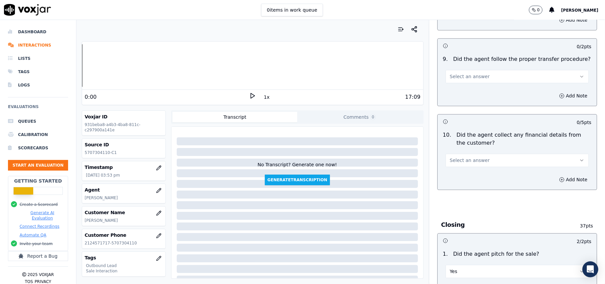
click at [466, 152] on div "Select an answer" at bounding box center [517, 159] width 143 height 15
click at [466, 157] on span "Select an answer" at bounding box center [470, 160] width 40 height 7
click at [463, 176] on div "No" at bounding box center [503, 181] width 129 height 11
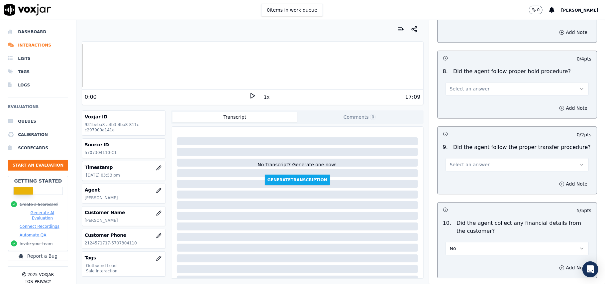
scroll to position [1028, 0]
click at [462, 162] on span "Select an answer" at bounding box center [470, 165] width 40 height 7
click at [466, 177] on div "Yes" at bounding box center [503, 175] width 129 height 11
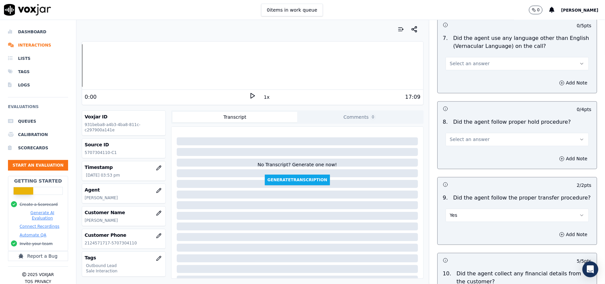
scroll to position [895, 0]
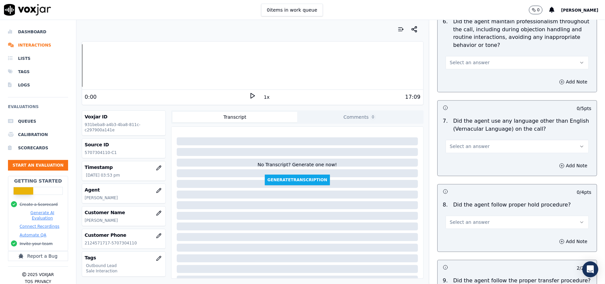
click at [465, 219] on span "Select an answer" at bounding box center [470, 222] width 40 height 7
click at [464, 233] on div "Yes" at bounding box center [503, 232] width 129 height 11
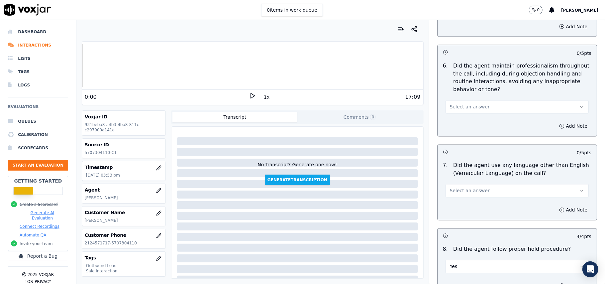
click at [466, 187] on span "Select an answer" at bounding box center [470, 190] width 40 height 7
click at [462, 214] on div "No" at bounding box center [503, 211] width 129 height 11
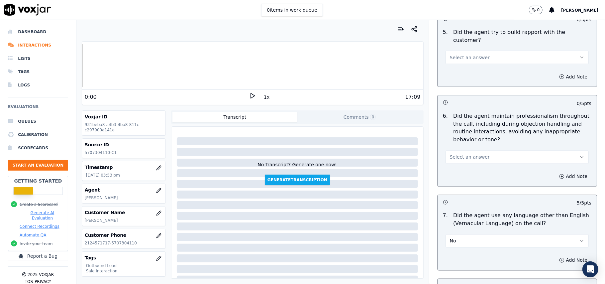
scroll to position [718, 0]
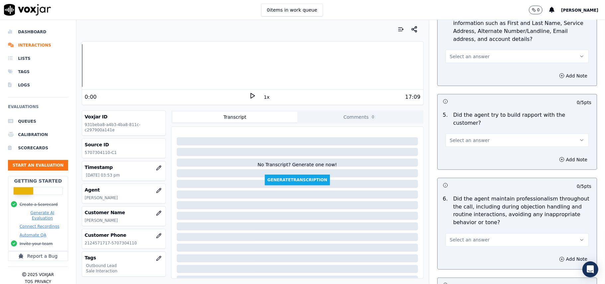
click at [464, 233] on button "Select an answer" at bounding box center [517, 239] width 143 height 13
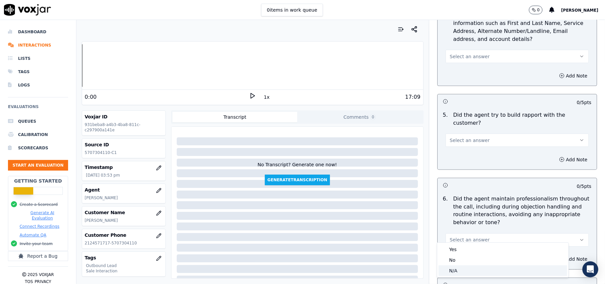
click at [460, 269] on div "N/A" at bounding box center [503, 270] width 129 height 11
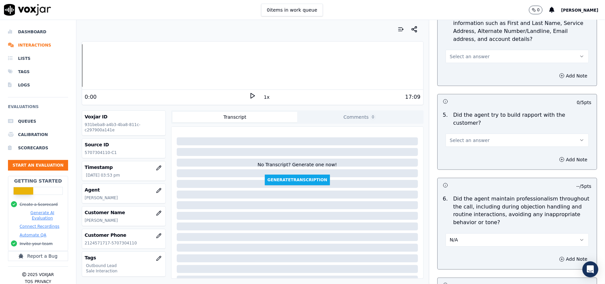
click at [465, 238] on button "N/A" at bounding box center [517, 239] width 143 height 13
click at [464, 245] on div "Yes" at bounding box center [503, 249] width 129 height 11
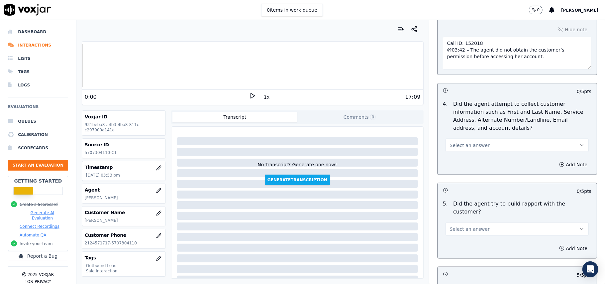
click at [471, 226] on span "Select an answer" at bounding box center [470, 229] width 40 height 7
click at [466, 236] on div "Yes" at bounding box center [503, 238] width 129 height 11
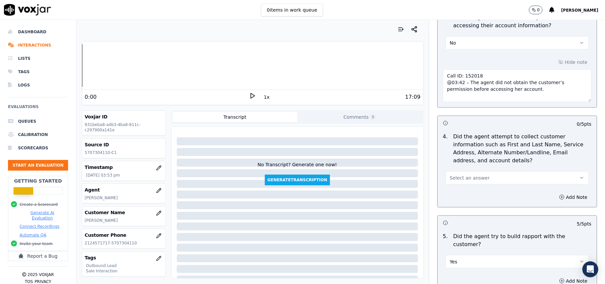
scroll to position [541, 0]
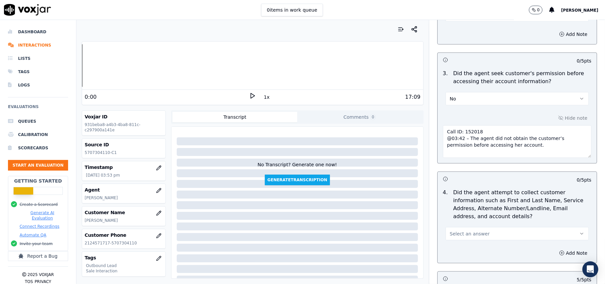
click at [472, 240] on button "Select an answer" at bounding box center [517, 233] width 143 height 13
click at [471, 248] on div "Yes" at bounding box center [503, 250] width 129 height 11
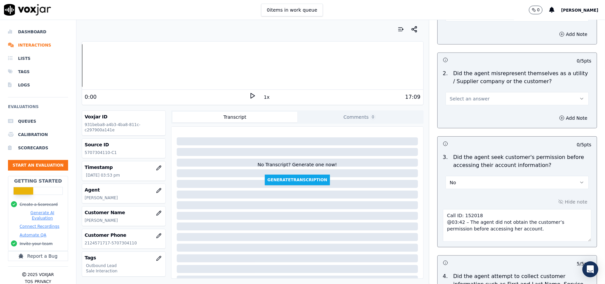
scroll to position [452, 0]
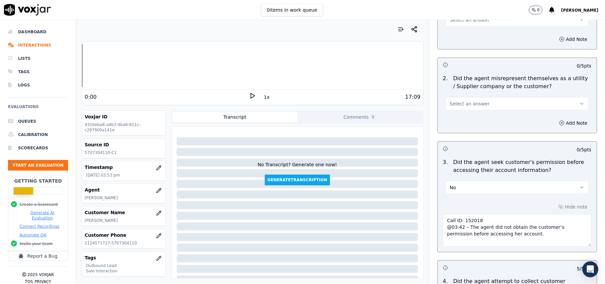
click at [496, 99] on button "Select an answer" at bounding box center [517, 103] width 143 height 13
click at [478, 128] on div "No" at bounding box center [503, 130] width 129 height 11
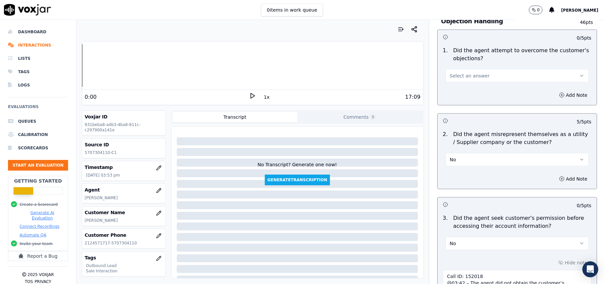
scroll to position [319, 0]
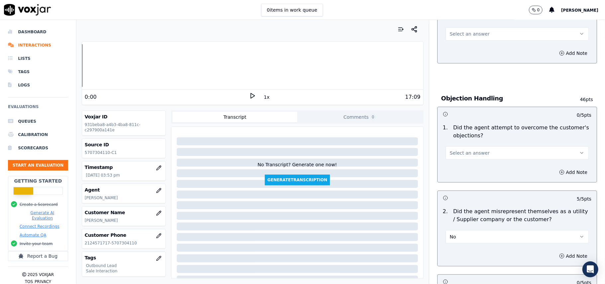
click at [482, 148] on button "Select an answer" at bounding box center [517, 152] width 143 height 13
click at [473, 173] on div "Yes" at bounding box center [503, 168] width 129 height 11
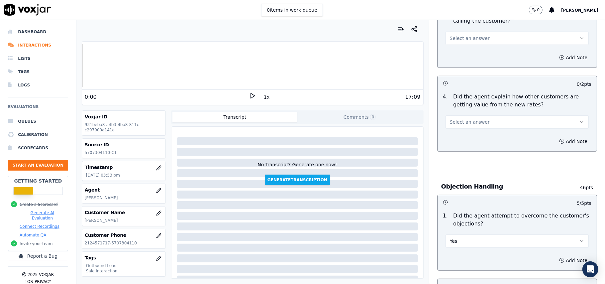
scroll to position [231, 0]
click at [469, 121] on span "Select an answer" at bounding box center [470, 122] width 40 height 7
click at [466, 142] on div "Yes" at bounding box center [503, 138] width 129 height 11
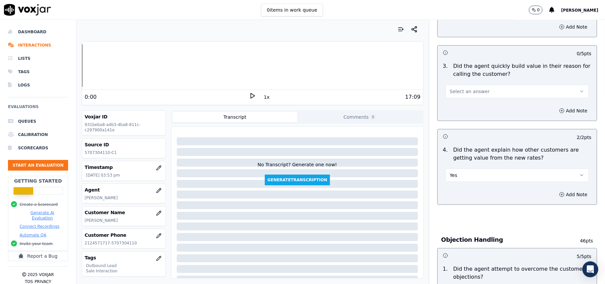
scroll to position [98, 0]
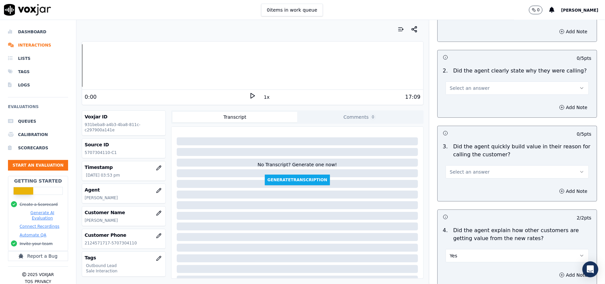
click at [481, 172] on button "Select an answer" at bounding box center [517, 171] width 143 height 13
click at [471, 184] on div "Yes" at bounding box center [503, 187] width 129 height 11
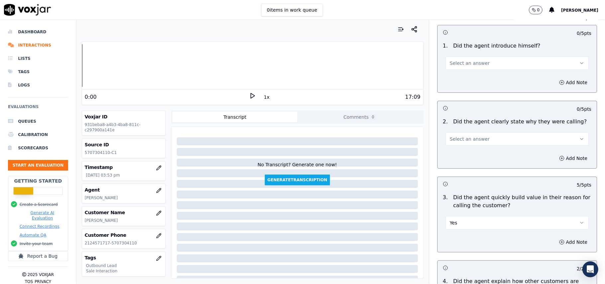
scroll to position [9, 0]
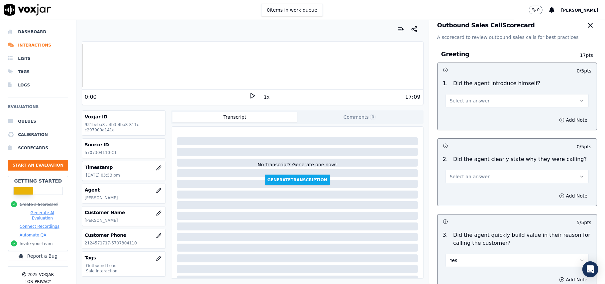
click at [467, 176] on span "Select an answer" at bounding box center [470, 176] width 40 height 7
drag, startPoint x: 467, startPoint y: 181, endPoint x: 465, endPoint y: 186, distance: 5.5
click at [466, 189] on div "Yes" at bounding box center [503, 191] width 129 height 11
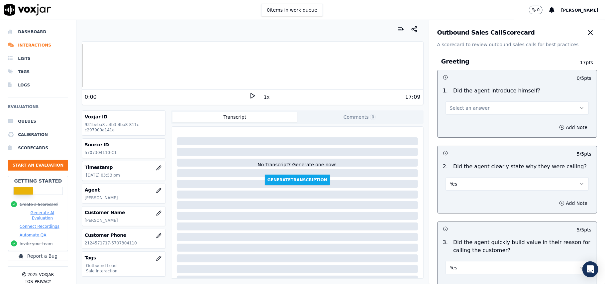
scroll to position [0, 0]
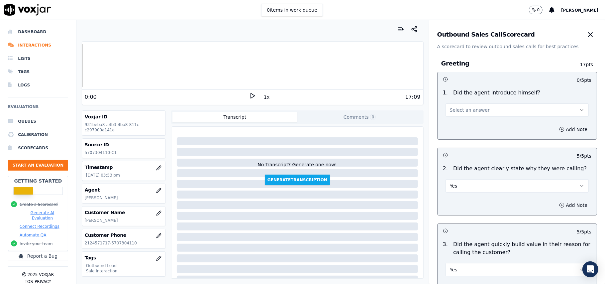
click at [475, 107] on button "Select an answer" at bounding box center [517, 109] width 143 height 13
click at [464, 126] on div "Yes" at bounding box center [503, 125] width 129 height 11
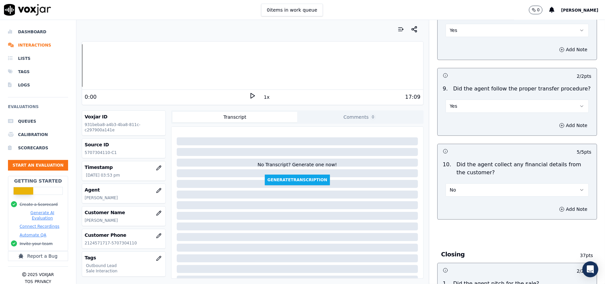
scroll to position [1693, 0]
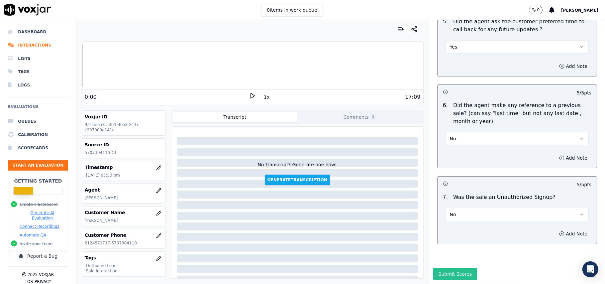
click at [433, 268] on button "Submit Scores" at bounding box center [455, 274] width 44 height 12
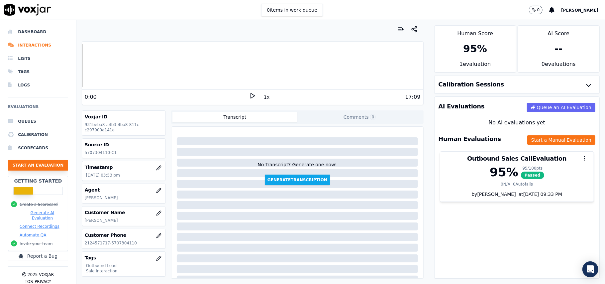
click at [23, 165] on button "Start an Evaluation" at bounding box center [38, 165] width 60 height 11
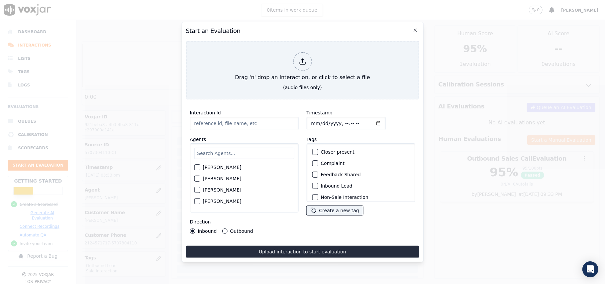
click at [232, 26] on h2 "Start an Evaluation" at bounding box center [302, 30] width 233 height 9
click at [417, 28] on icon "button" at bounding box center [415, 30] width 5 height 5
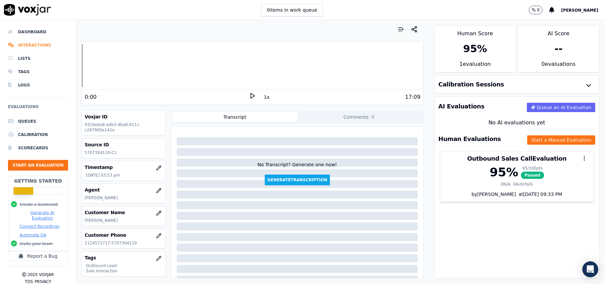
click at [32, 47] on li "Interactions" at bounding box center [38, 45] width 60 height 13
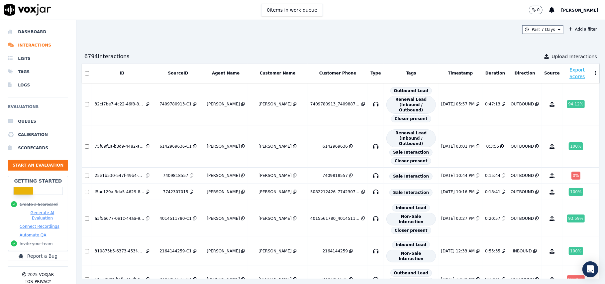
scroll to position [314, 0]
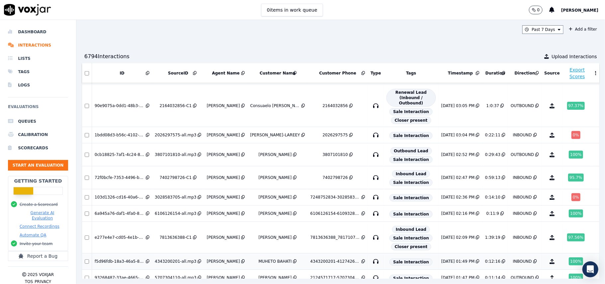
click at [508, 253] on td "INBOUND" at bounding box center [525, 261] width 34 height 16
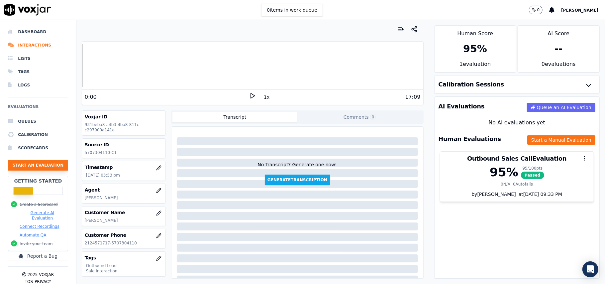
click at [14, 166] on button "Start an Evaluation" at bounding box center [38, 165] width 60 height 11
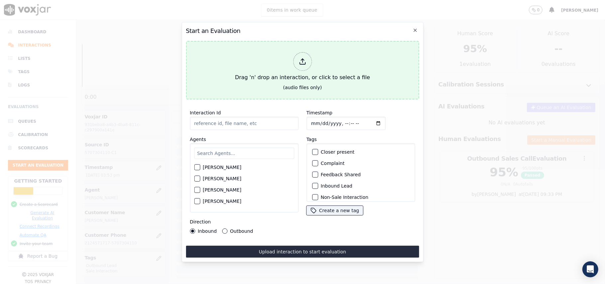
click at [300, 58] on icon at bounding box center [302, 61] width 7 height 7
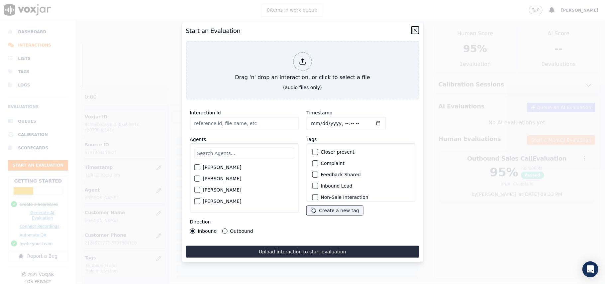
click at [413, 28] on icon "button" at bounding box center [415, 30] width 5 height 5
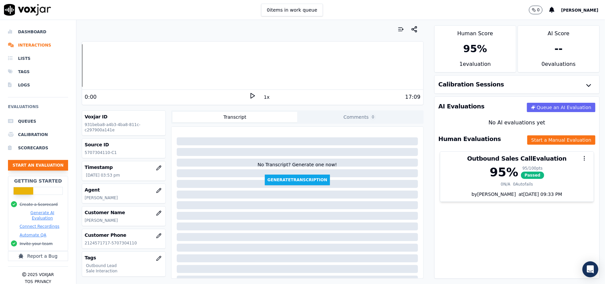
click at [43, 166] on button "Start an Evaluation" at bounding box center [38, 165] width 60 height 11
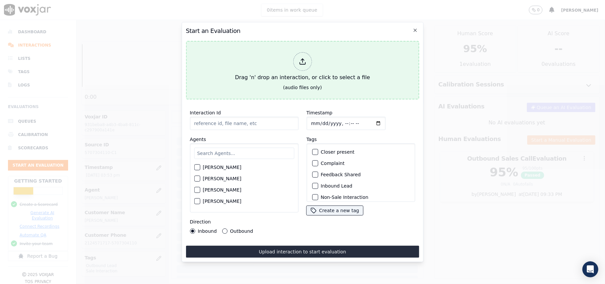
click at [304, 59] on polyline at bounding box center [302, 60] width 3 height 2
click at [305, 62] on icon at bounding box center [303, 63] width 6 height 2
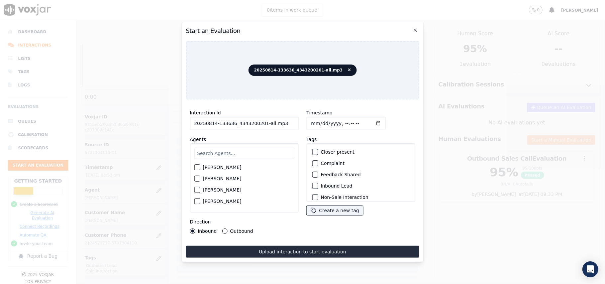
drag, startPoint x: 280, startPoint y: 120, endPoint x: 261, endPoint y: 120, distance: 18.9
click at [261, 120] on input "20250814-133636_4343200201-all.mp3" at bounding box center [244, 123] width 109 height 13
type input "20250814-133636_4343200201-C1"
click at [316, 120] on input "Timestamp" at bounding box center [345, 123] width 79 height 13
type input "2025-08-15T16:26"
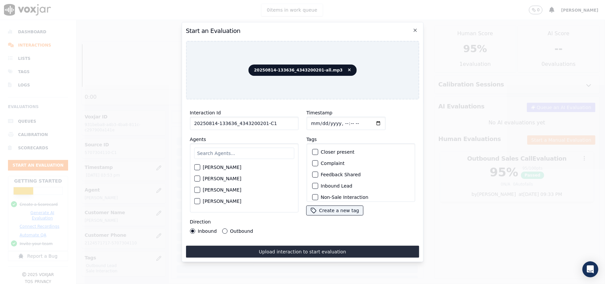
click at [210, 158] on div "Harry Roy Aaron Biswas Alex Akhtar Allen Alam Andrew Anwar Anna Das Annie Singh…" at bounding box center [244, 177] width 109 height 69
click at [210, 154] on input "text" at bounding box center [244, 153] width 100 height 11
type input "Chr"
click at [199, 178] on div "button" at bounding box center [196, 180] width 5 height 5
click at [312, 183] on div "button" at bounding box center [314, 185] width 5 height 5
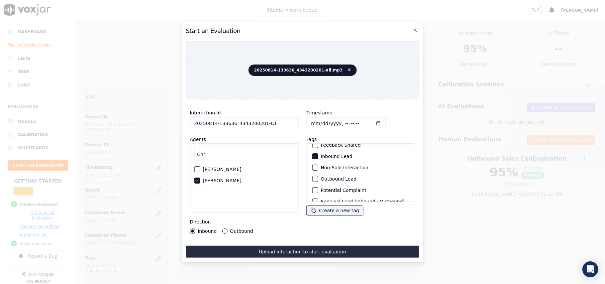
scroll to position [58, 0]
click at [313, 191] on div "button" at bounding box center [314, 193] width 5 height 5
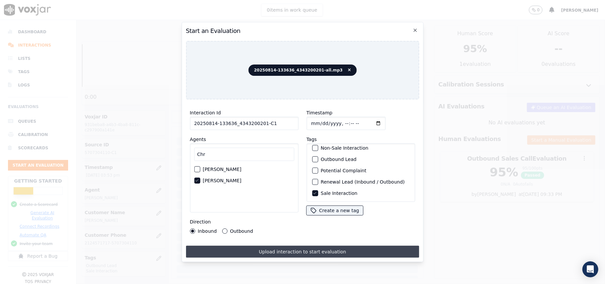
click at [249, 249] on button "Upload interaction to start evaluation" at bounding box center [302, 252] width 233 height 12
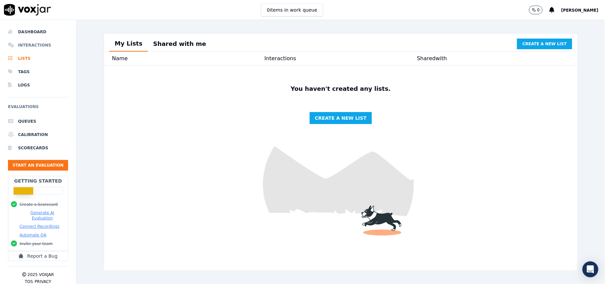
click at [35, 46] on li "Interactions" at bounding box center [38, 45] width 60 height 13
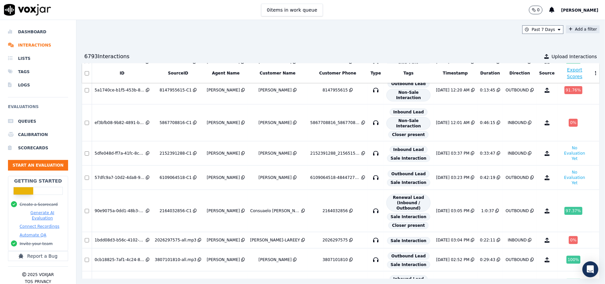
scroll to position [325, 0]
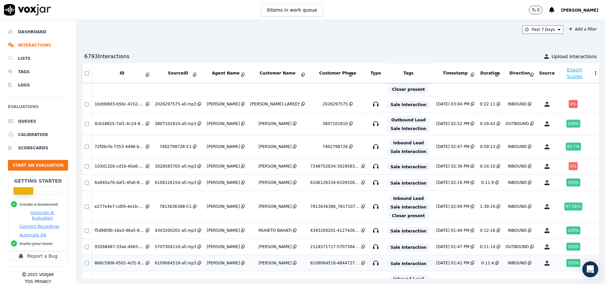
click at [508, 260] on div "INBOUND" at bounding box center [517, 262] width 19 height 5
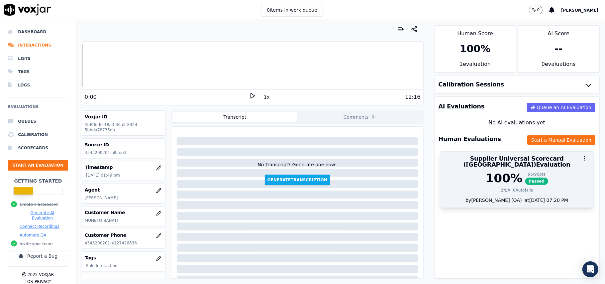
click at [492, 179] on div "100 %" at bounding box center [503, 177] width 37 height 13
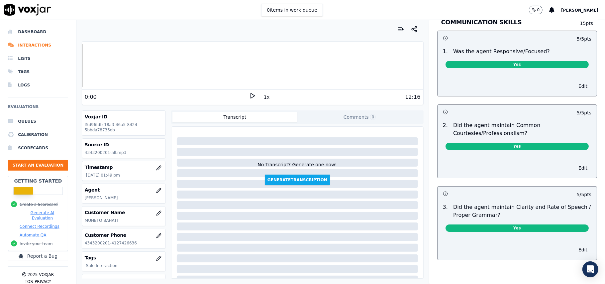
scroll to position [1610, 0]
click at [416, 84] on div "Your browser does not support the audio element. 0:00 1x 12:16 Voxjar ID f5d96f…" at bounding box center [252, 152] width 353 height 264
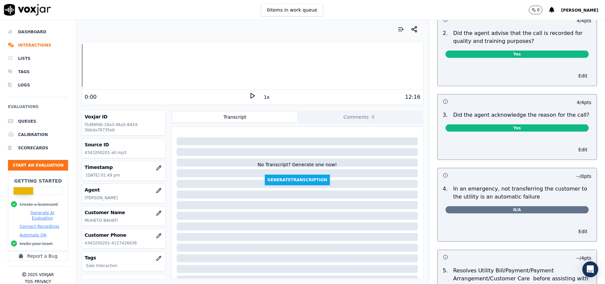
scroll to position [0, 0]
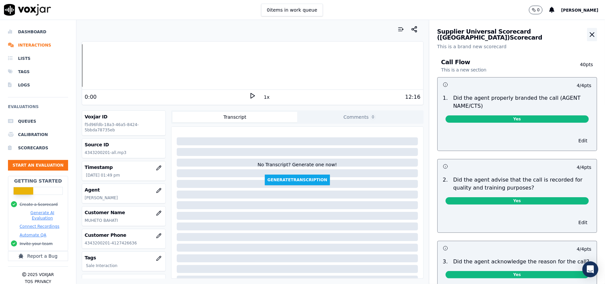
click at [590, 34] on icon "button" at bounding box center [592, 35] width 4 height 4
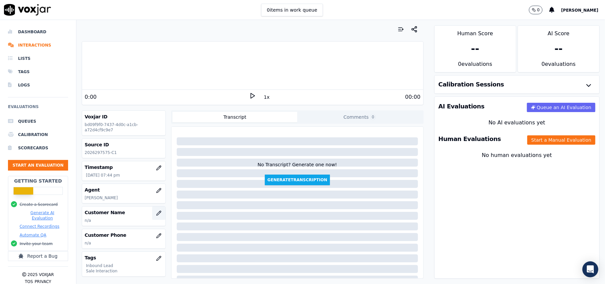
click at [152, 211] on button "button" at bounding box center [158, 212] width 13 height 13
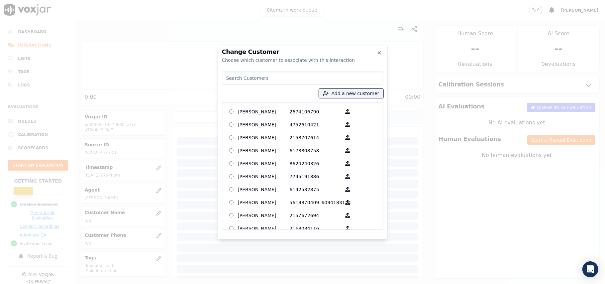
paste input "[PERSON_NAME]-LAREEY"
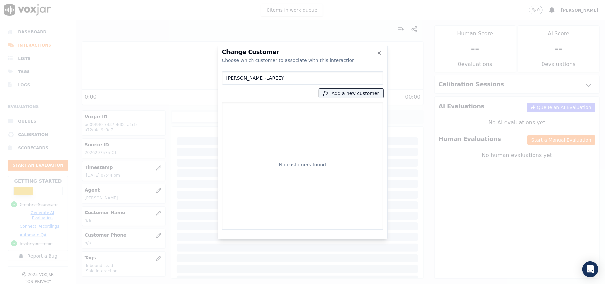
click at [229, 77] on input "[PERSON_NAME]-LAREEY" at bounding box center [302, 77] width 161 height 13
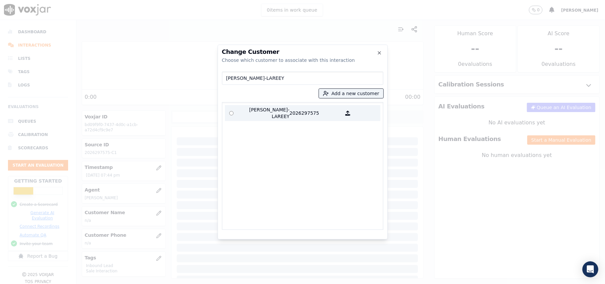
type input "[PERSON_NAME]-LAREEY"
click at [285, 107] on p "[PERSON_NAME]-LAREEY" at bounding box center [264, 112] width 52 height 13
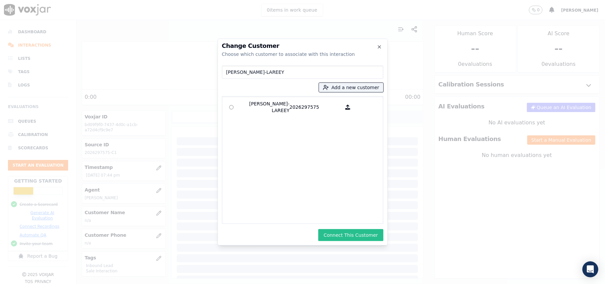
click at [336, 238] on button "Connect This Customer" at bounding box center [350, 235] width 65 height 12
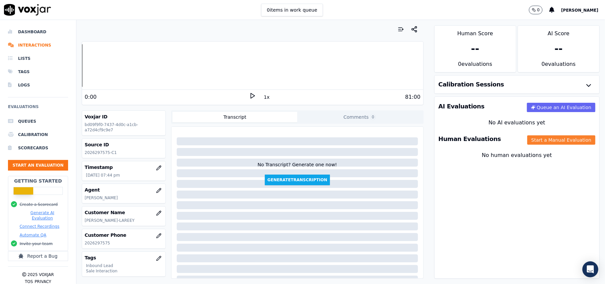
click at [531, 136] on button "Start a Manual Evaluation" at bounding box center [561, 139] width 68 height 9
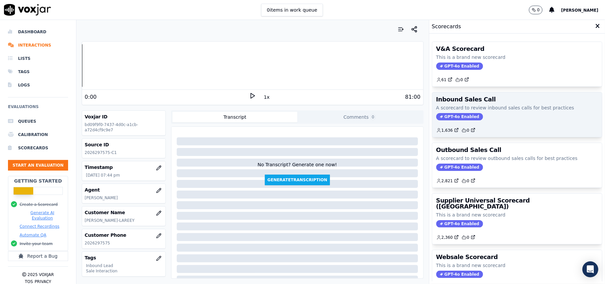
click at [436, 119] on span "GPT-4o Enabled" at bounding box center [459, 116] width 47 height 7
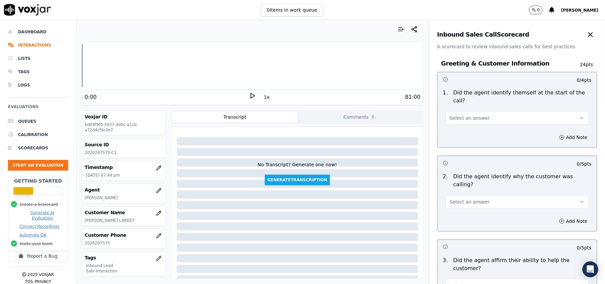
click at [582, 42] on div "Inbound Sales Call Scorecard A scorecard to review inbound sales calls for best…" at bounding box center [517, 35] width 176 height 30
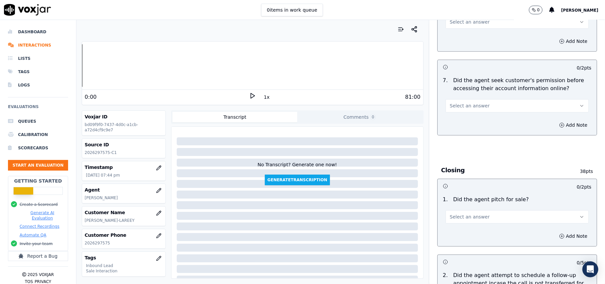
scroll to position [1860, 0]
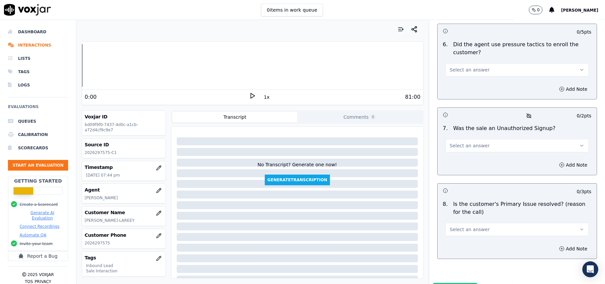
click at [486, 223] on button "Select an answer" at bounding box center [517, 229] width 143 height 13
click at [457, 220] on div "No" at bounding box center [503, 220] width 129 height 11
click at [453, 223] on button "No" at bounding box center [517, 229] width 143 height 13
click at [449, 206] on div "Yes" at bounding box center [503, 209] width 129 height 11
click at [459, 142] on span "Select an answer" at bounding box center [470, 145] width 40 height 7
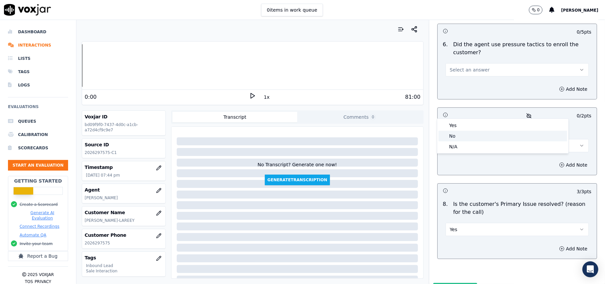
click at [457, 132] on div "No" at bounding box center [503, 136] width 129 height 11
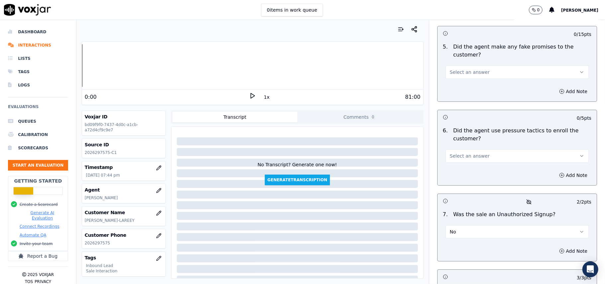
scroll to position [1771, 0]
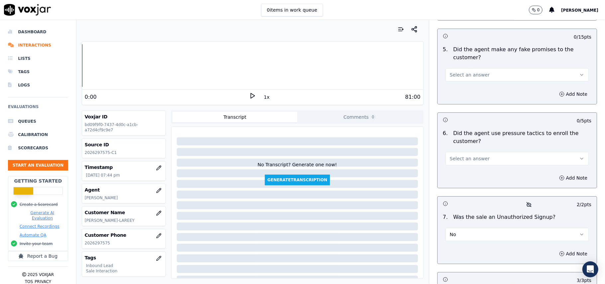
click at [466, 155] on span "Select an answer" at bounding box center [470, 158] width 40 height 7
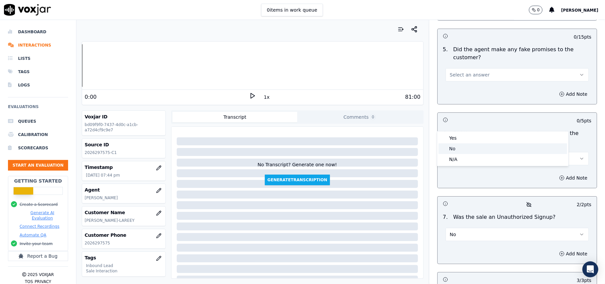
click at [465, 148] on div "No" at bounding box center [503, 148] width 129 height 11
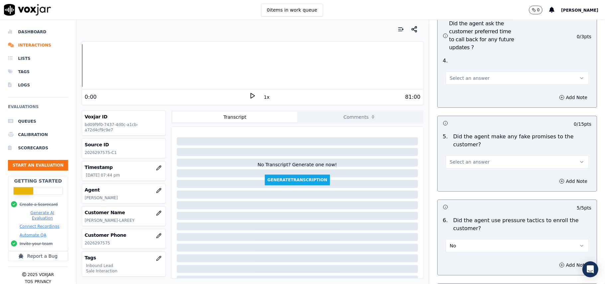
scroll to position [1683, 0]
click at [468, 160] on span "Select an answer" at bounding box center [470, 163] width 40 height 7
click at [465, 151] on div "No" at bounding box center [503, 153] width 129 height 11
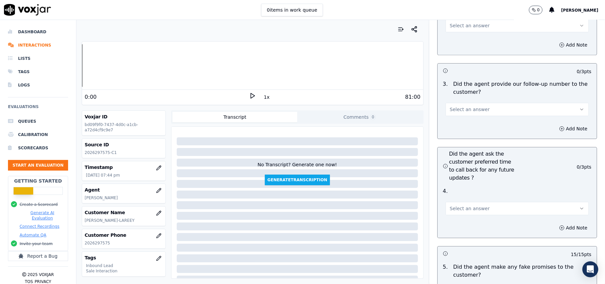
scroll to position [1550, 0]
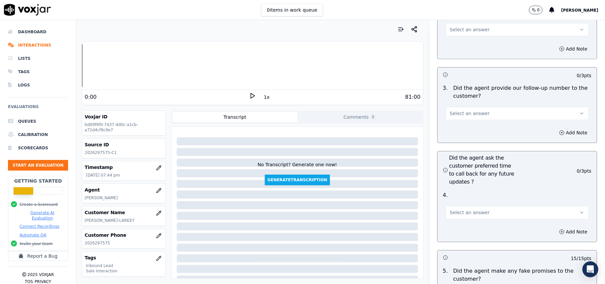
click at [463, 199] on div "Select an answer" at bounding box center [517, 209] width 154 height 20
click at [457, 206] on button "Select an answer" at bounding box center [517, 212] width 143 height 13
click at [455, 188] on div "Yes" at bounding box center [503, 191] width 129 height 11
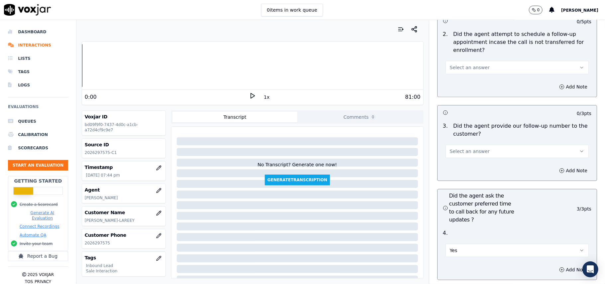
scroll to position [1461, 0]
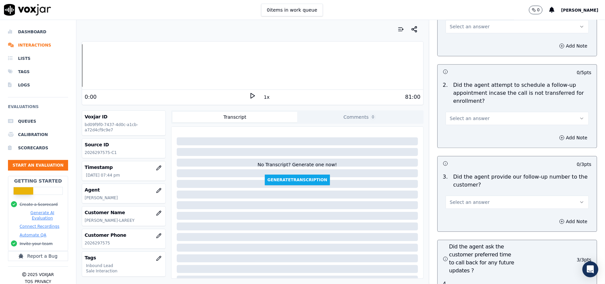
click at [455, 199] on span "Select an answer" at bounding box center [470, 202] width 40 height 7
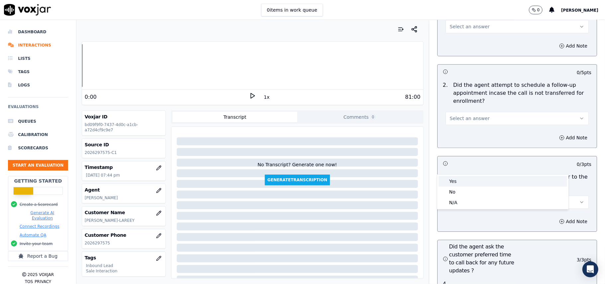
click at [455, 179] on div "Yes" at bounding box center [503, 181] width 129 height 11
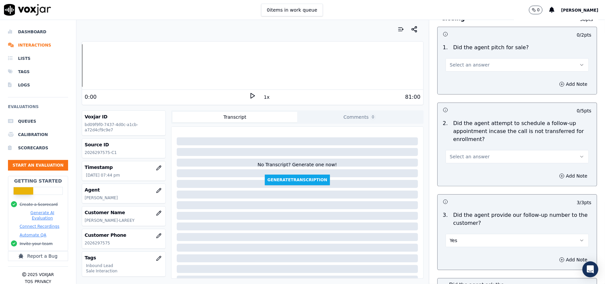
scroll to position [1372, 0]
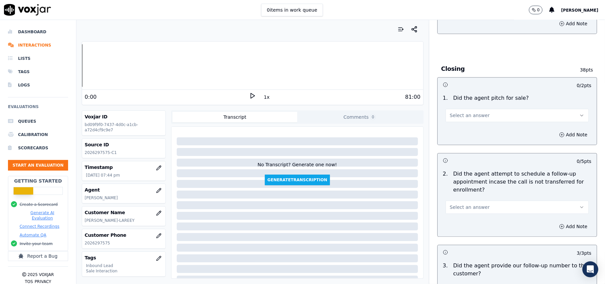
click at [467, 204] on span "Select an answer" at bounding box center [470, 207] width 40 height 7
click at [469, 196] on div "No" at bounding box center [503, 196] width 129 height 11
click at [476, 200] on button "No" at bounding box center [517, 206] width 143 height 13
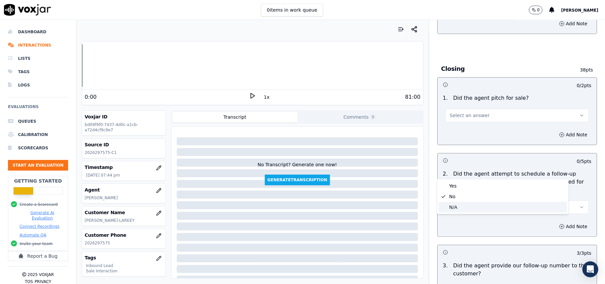
click at [467, 202] on div "N/A" at bounding box center [503, 207] width 129 height 11
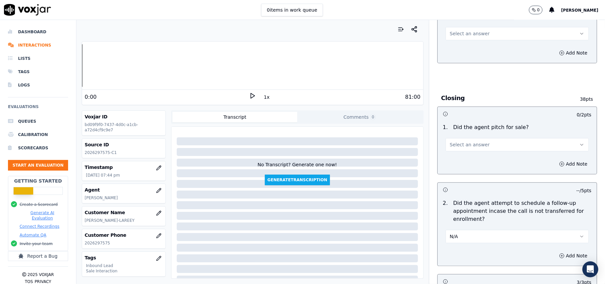
scroll to position [1328, 0]
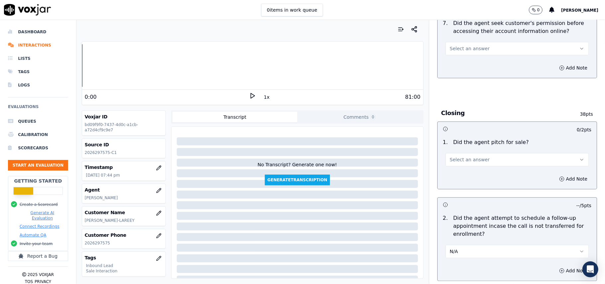
click at [471, 156] on span "Select an answer" at bounding box center [470, 159] width 40 height 7
click at [469, 133] on div "Yes" at bounding box center [503, 138] width 129 height 11
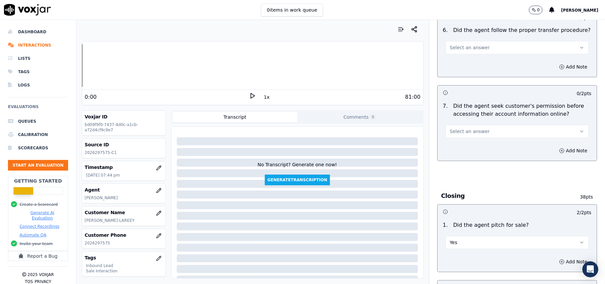
scroll to position [1195, 0]
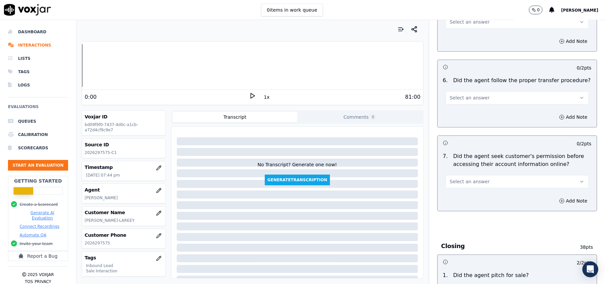
click at [465, 178] on span "Select an answer" at bounding box center [470, 181] width 40 height 7
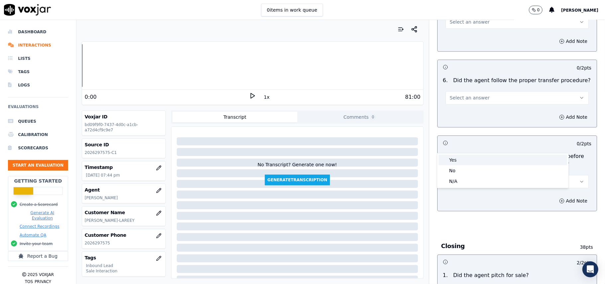
click at [460, 163] on div "Yes" at bounding box center [503, 160] width 129 height 11
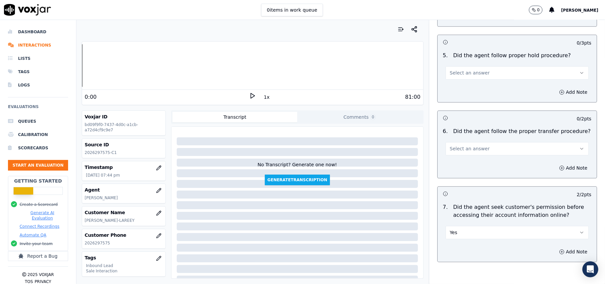
scroll to position [1107, 0]
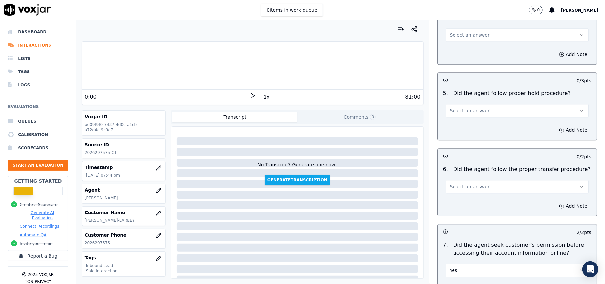
click at [467, 183] on span "Select an answer" at bounding box center [470, 186] width 40 height 7
click at [467, 163] on div "Yes" at bounding box center [503, 164] width 129 height 11
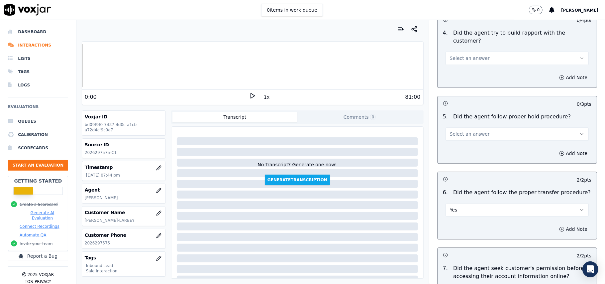
scroll to position [1018, 0]
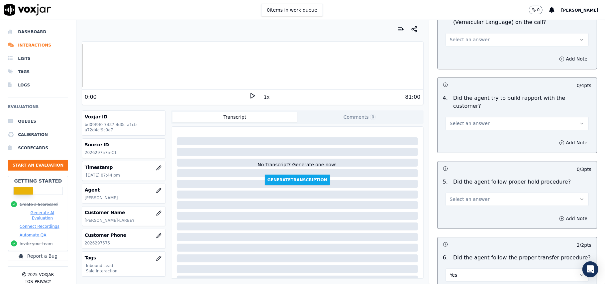
click at [469, 196] on span "Select an answer" at bounding box center [470, 199] width 40 height 7
click at [467, 175] on div "Yes" at bounding box center [503, 177] width 129 height 11
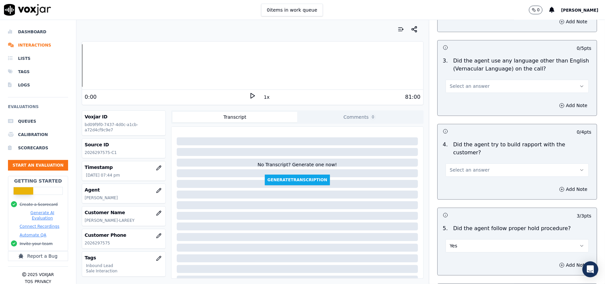
scroll to position [885, 0]
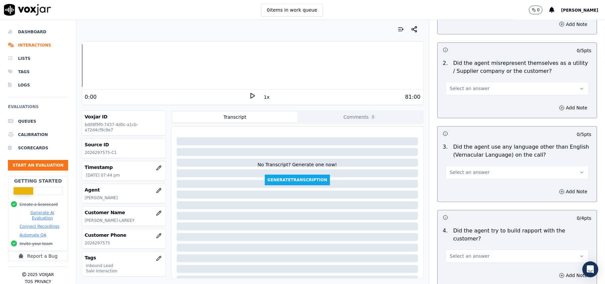
click at [471, 250] on button "Select an answer" at bounding box center [517, 256] width 143 height 13
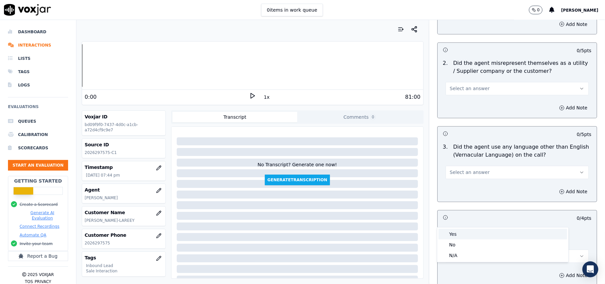
click at [468, 232] on div "Yes" at bounding box center [503, 234] width 129 height 11
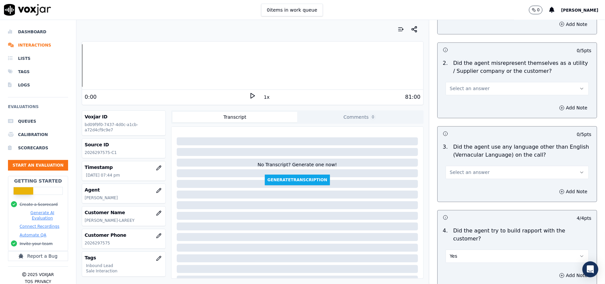
click at [468, 169] on span "Select an answer" at bounding box center [470, 172] width 40 height 7
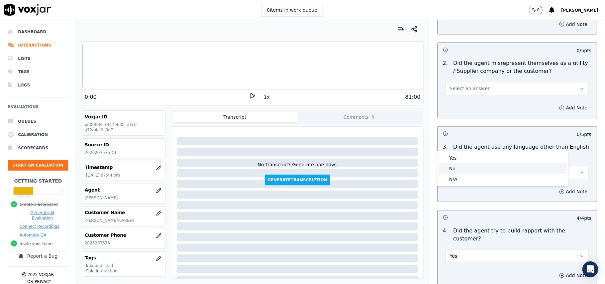
click at [463, 173] on div "No" at bounding box center [503, 168] width 129 height 11
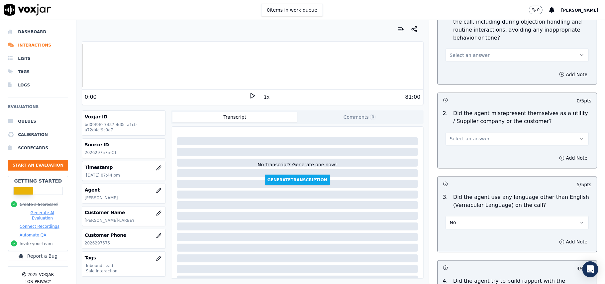
scroll to position [797, 0]
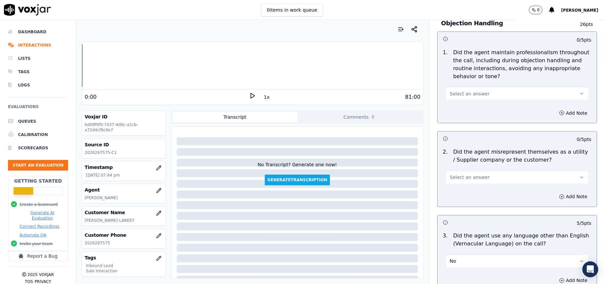
click at [467, 174] on span "Select an answer" at bounding box center [470, 177] width 40 height 7
click at [467, 160] on div "Yes" at bounding box center [503, 162] width 129 height 11
click at [467, 171] on button "Yes" at bounding box center [517, 177] width 143 height 13
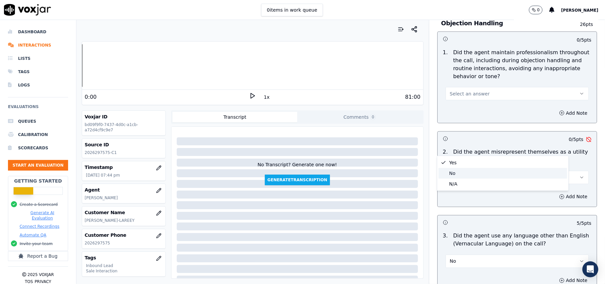
click at [464, 172] on div "No" at bounding box center [503, 173] width 129 height 11
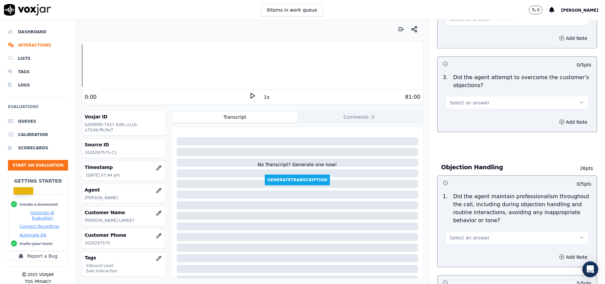
scroll to position [708, 0]
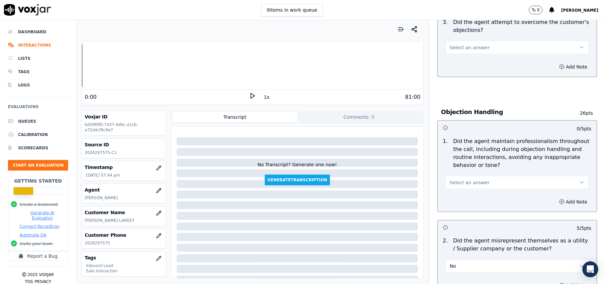
click at [465, 179] on span "Select an answer" at bounding box center [470, 182] width 40 height 7
click at [460, 170] on div "Yes" at bounding box center [503, 167] width 129 height 11
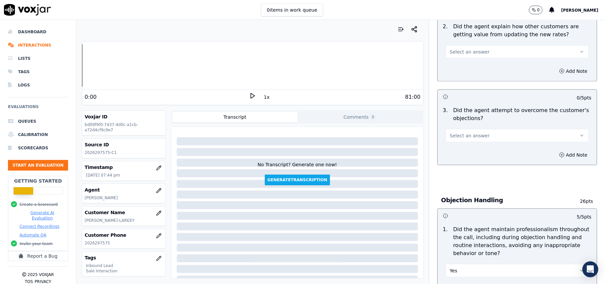
scroll to position [619, 0]
click at [470, 133] on span "Select an answer" at bounding box center [470, 136] width 40 height 7
click at [464, 117] on div "Yes" at bounding box center [503, 120] width 129 height 11
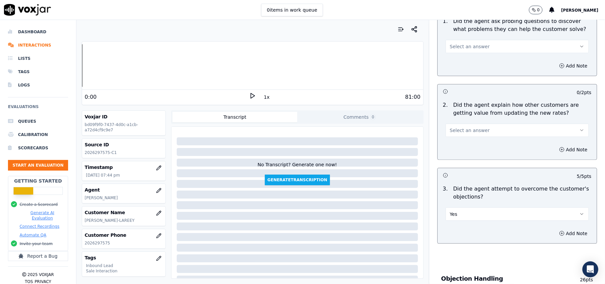
scroll to position [531, 0]
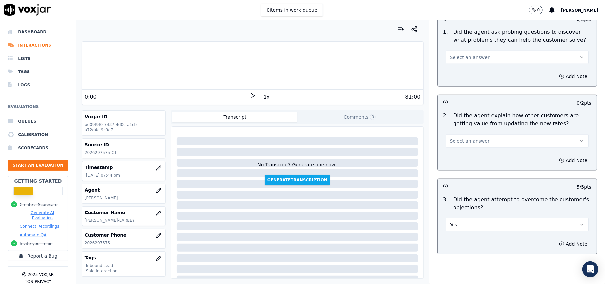
click at [470, 138] on span "Select an answer" at bounding box center [470, 141] width 40 height 7
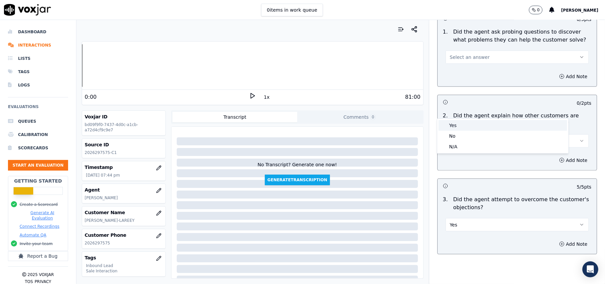
click at [468, 124] on div "Yes" at bounding box center [503, 125] width 129 height 11
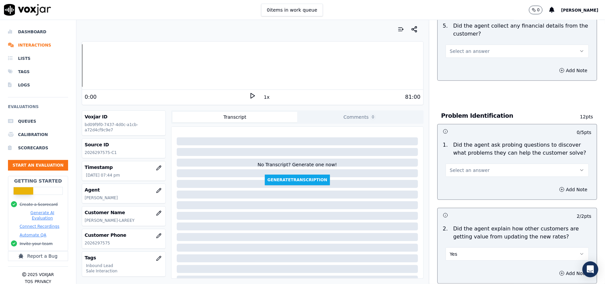
scroll to position [398, 0]
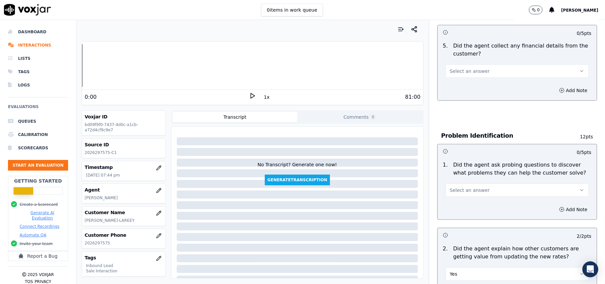
drag, startPoint x: 463, startPoint y: 159, endPoint x: 463, endPoint y: 164, distance: 5.3
click at [463, 187] on span "Select an answer" at bounding box center [470, 190] width 40 height 7
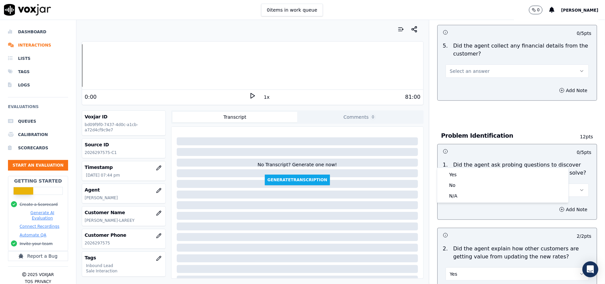
click at [461, 178] on div "Yes" at bounding box center [503, 174] width 129 height 11
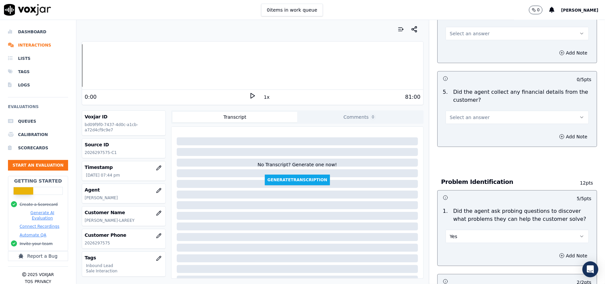
scroll to position [309, 0]
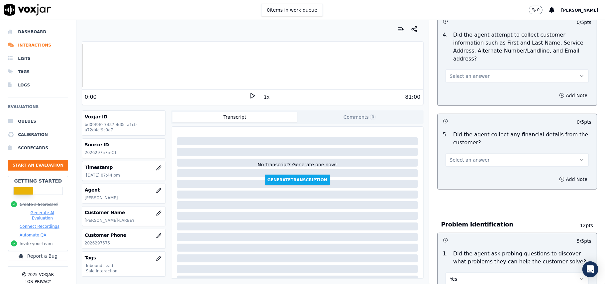
click at [458, 153] on button "Select an answer" at bounding box center [517, 159] width 143 height 13
click at [462, 160] on div "No" at bounding box center [503, 154] width 129 height 11
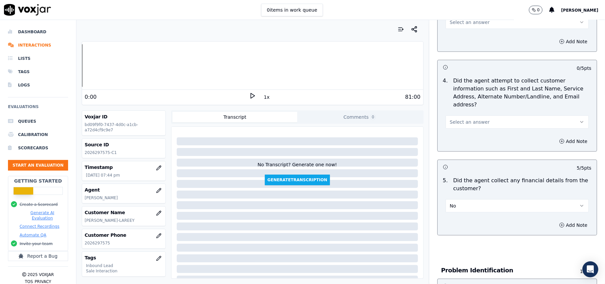
scroll to position [221, 0]
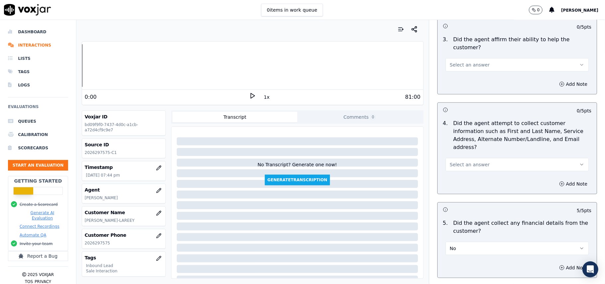
click at [467, 157] on div "Select an answer" at bounding box center [517, 164] width 143 height 15
click at [467, 161] on span "Select an answer" at bounding box center [470, 164] width 40 height 7
click at [466, 146] on div "Yes" at bounding box center [503, 148] width 129 height 11
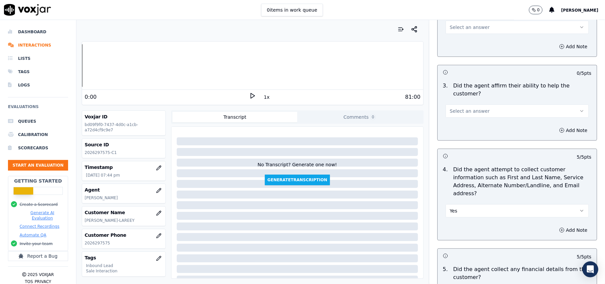
scroll to position [132, 0]
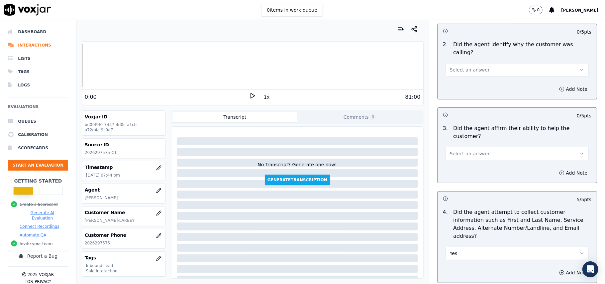
click at [471, 150] on span "Select an answer" at bounding box center [470, 153] width 40 height 7
click at [463, 142] on div "Yes" at bounding box center [503, 145] width 129 height 11
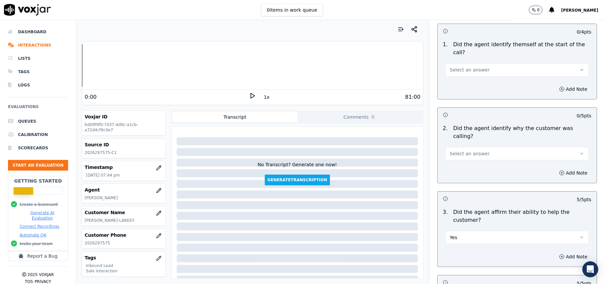
scroll to position [43, 0]
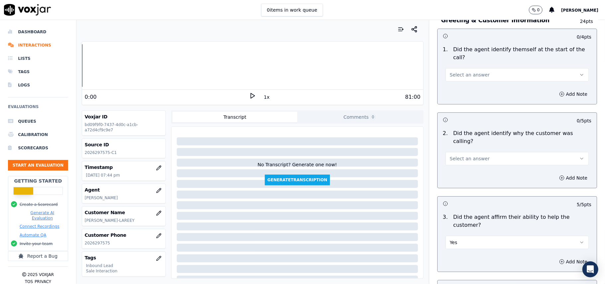
click at [469, 155] on span "Select an answer" at bounding box center [470, 158] width 40 height 7
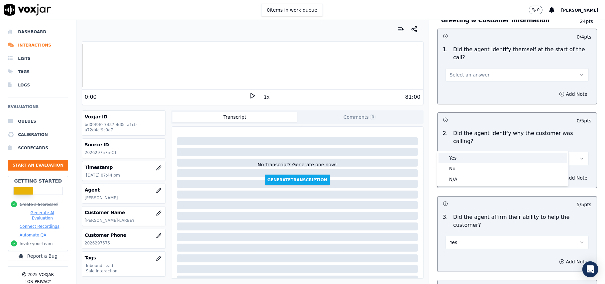
click at [465, 160] on div "Yes" at bounding box center [503, 158] width 129 height 11
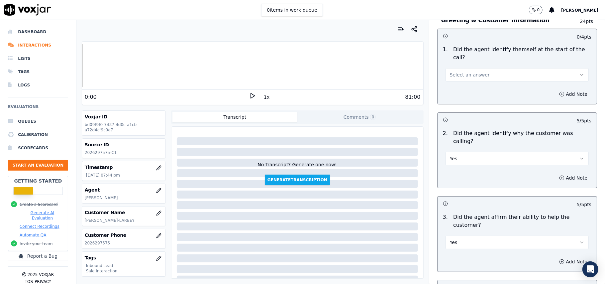
scroll to position [0, 0]
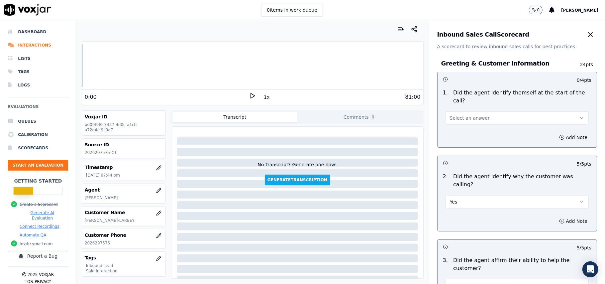
click at [463, 115] on span "Select an answer" at bounding box center [470, 118] width 40 height 7
click at [462, 123] on div "Yes" at bounding box center [503, 125] width 129 height 11
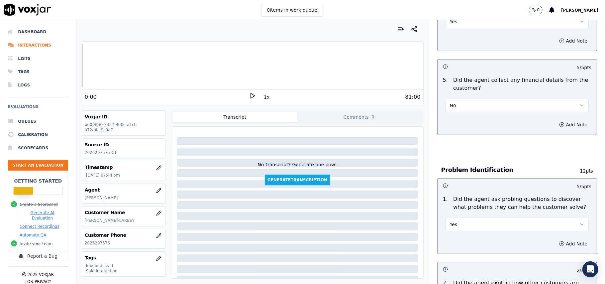
scroll to position [1860, 0]
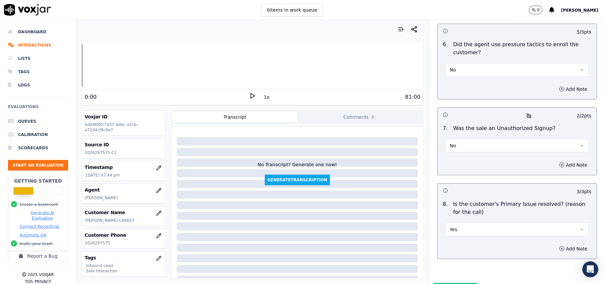
click at [436, 283] on button "Submit Scores" at bounding box center [455, 289] width 44 height 12
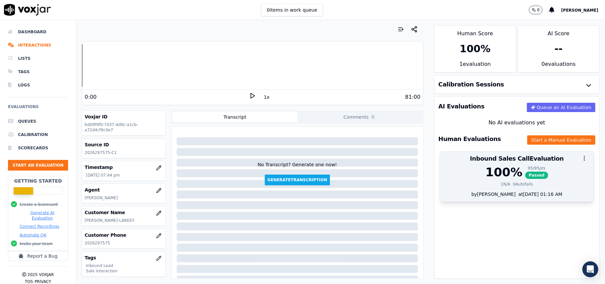
drag, startPoint x: 501, startPoint y: 217, endPoint x: 457, endPoint y: 197, distance: 48.7
click at [500, 217] on div "AI Evaluations Queue an AI Evaluation No AI evaluations yet Human Evaluations S…" at bounding box center [516, 187] width 165 height 182
